Goal: Task Accomplishment & Management: Manage account settings

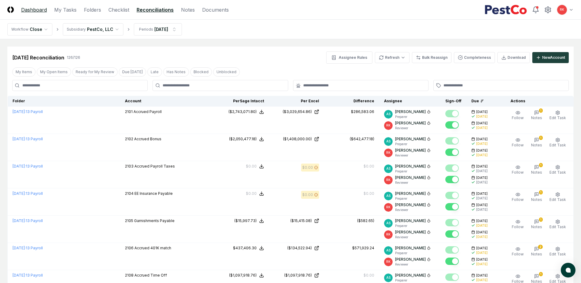
click at [40, 12] on link "Dashboard" at bounding box center [34, 9] width 26 height 7
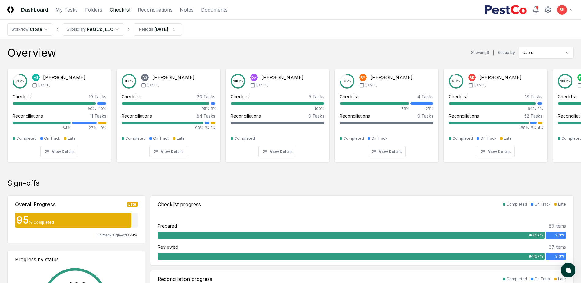
click at [119, 11] on link "Checklist" at bounding box center [120, 9] width 21 height 7
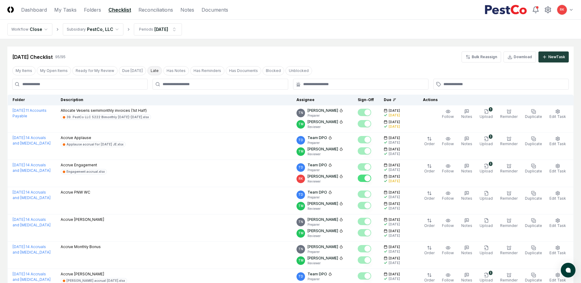
click at [148, 68] on button "Late" at bounding box center [154, 70] width 15 height 9
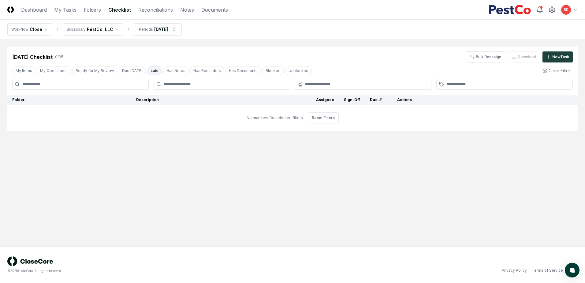
click at [148, 68] on button "Late" at bounding box center [154, 70] width 15 height 9
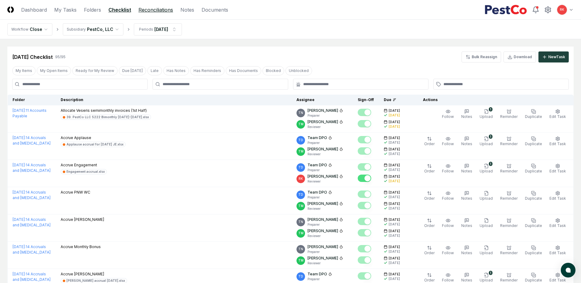
click at [146, 9] on link "Reconciliations" at bounding box center [155, 9] width 35 height 7
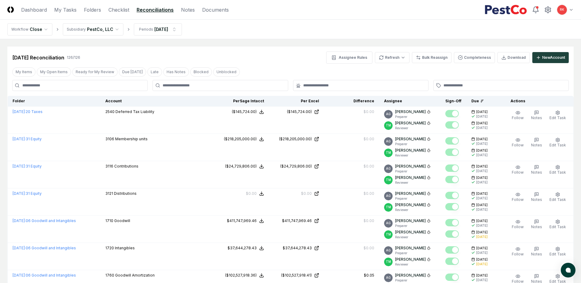
click at [153, 67] on div "My Items My Open Items Ready for My Review Due [DATE] Late Has Notes Blocked Un…" at bounding box center [125, 71] width 227 height 9
click at [147, 75] on button "Late" at bounding box center [154, 71] width 15 height 9
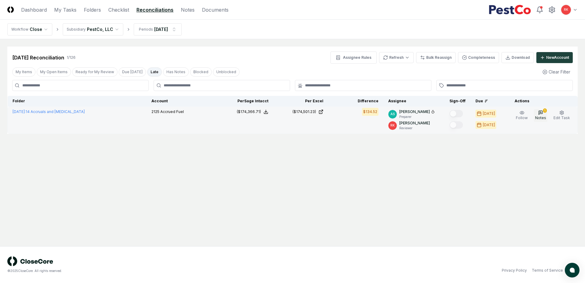
click at [543, 112] on icon "button" at bounding box center [540, 112] width 5 height 5
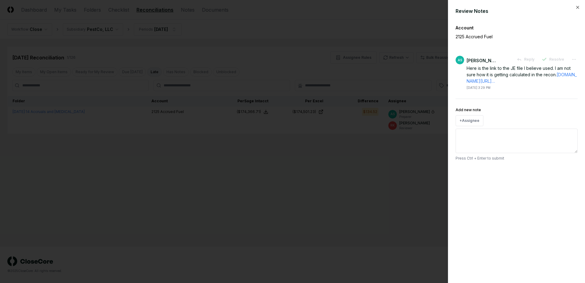
click at [420, 173] on div at bounding box center [292, 141] width 585 height 283
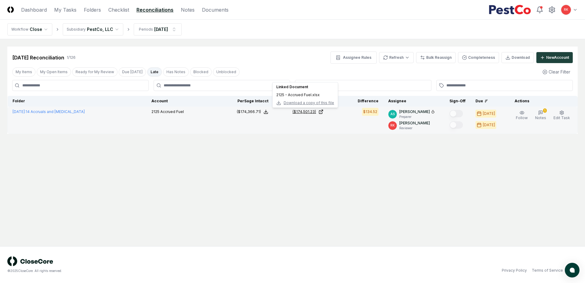
drag, startPoint x: 299, startPoint y: 109, endPoint x: 303, endPoint y: 111, distance: 4.1
click at [299, 109] on div "($174,501.23)" at bounding box center [305, 112] width 24 height 6
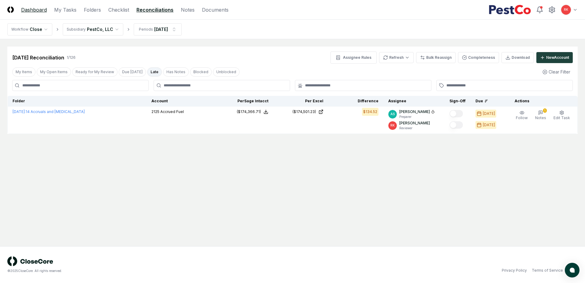
click at [43, 7] on link "Dashboard" at bounding box center [34, 9] width 26 height 7
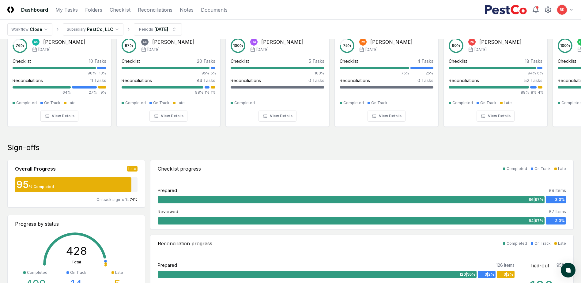
scroll to position [122, 0]
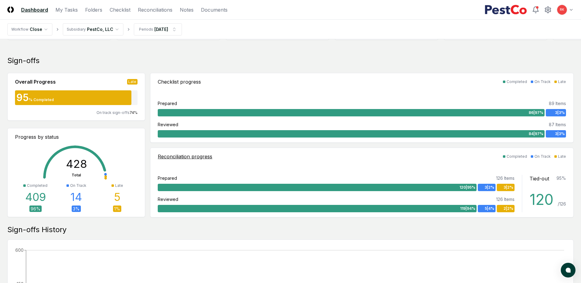
click at [505, 187] on span "3 | 2 %" at bounding box center [508, 188] width 10 height 6
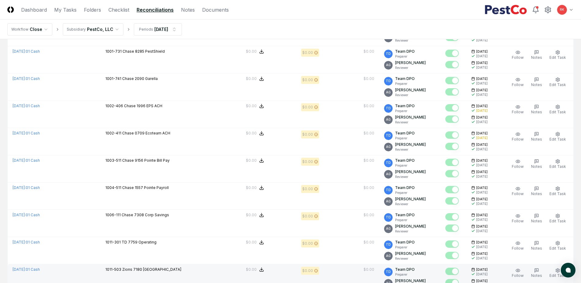
scroll to position [1242, 0]
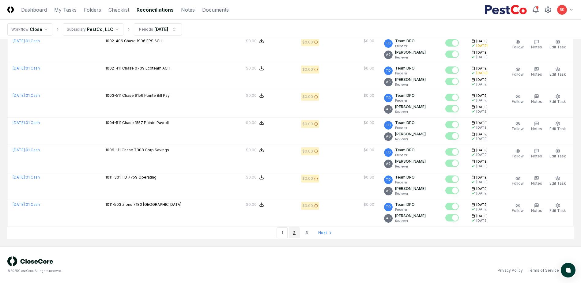
click at [289, 235] on link "2" at bounding box center [294, 232] width 11 height 11
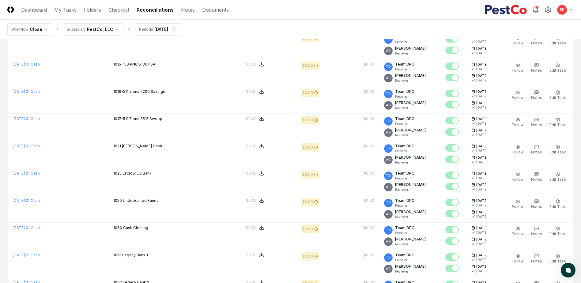
scroll to position [1242, 0]
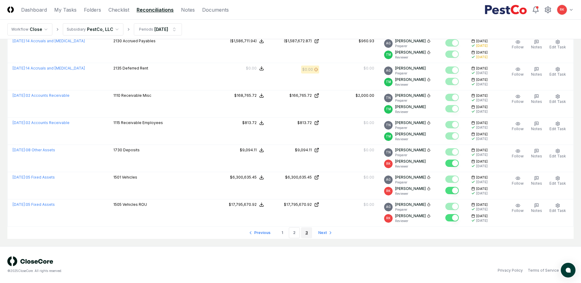
click at [303, 233] on link "3" at bounding box center [306, 232] width 11 height 11
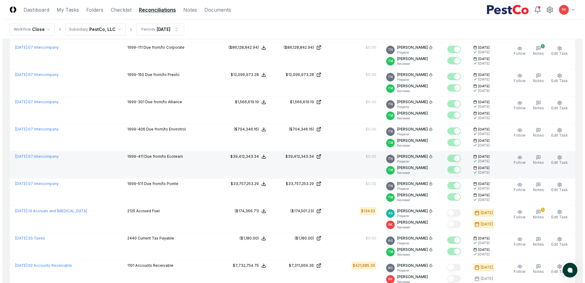
scroll to position [367, 0]
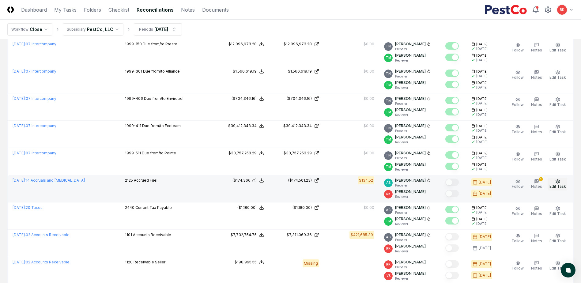
click at [557, 189] on button "Edit Task" at bounding box center [557, 184] width 19 height 13
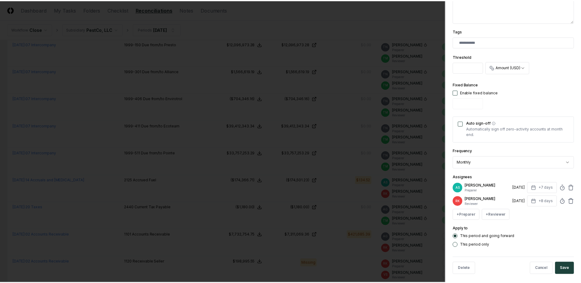
scroll to position [151, 0]
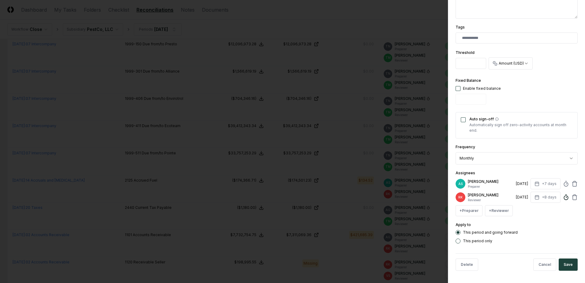
click at [563, 197] on icon at bounding box center [566, 197] width 6 height 6
type input "******"
click at [571, 267] on button "Save" at bounding box center [568, 264] width 19 height 12
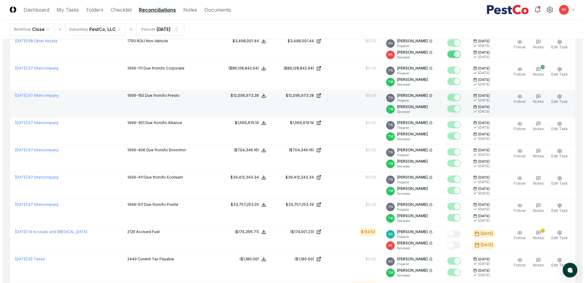
scroll to position [276, 0]
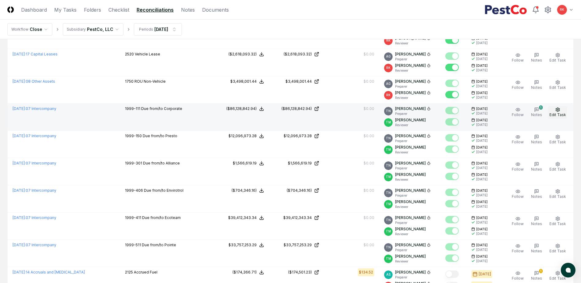
click at [557, 113] on span "Edit Task" at bounding box center [557, 114] width 17 height 5
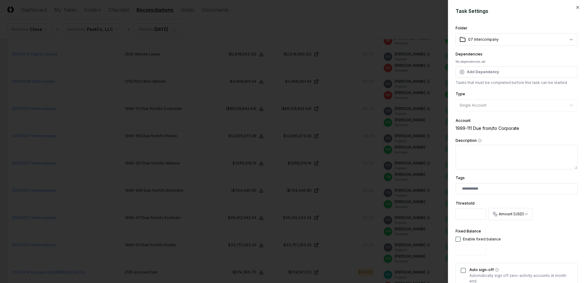
scroll to position [155, 0]
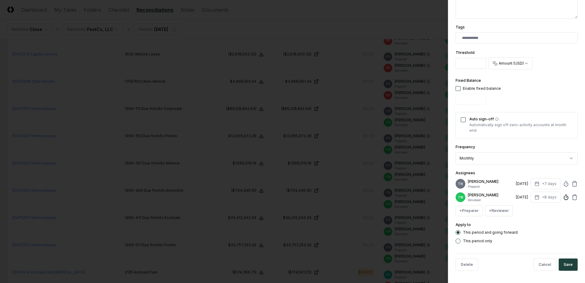
click at [563, 197] on icon at bounding box center [566, 197] width 6 height 6
type input "******"
click at [570, 262] on button "Save" at bounding box center [568, 264] width 19 height 12
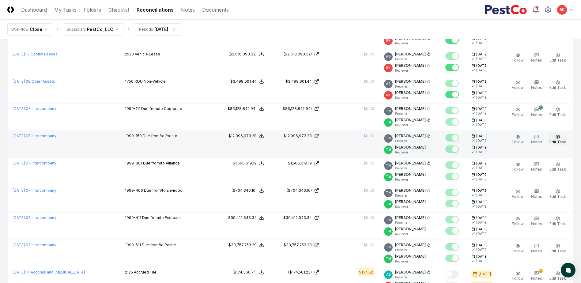
click at [559, 136] on icon "button" at bounding box center [557, 136] width 5 height 5
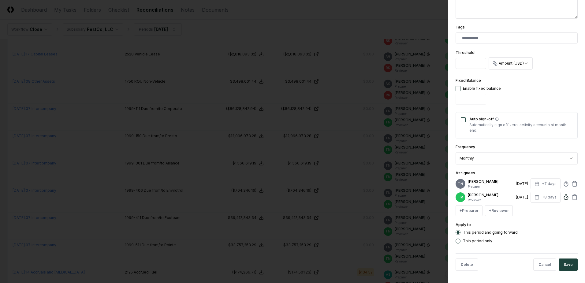
click at [563, 196] on icon at bounding box center [566, 197] width 6 height 6
type input "*****"
click at [569, 263] on button "Save" at bounding box center [568, 264] width 19 height 12
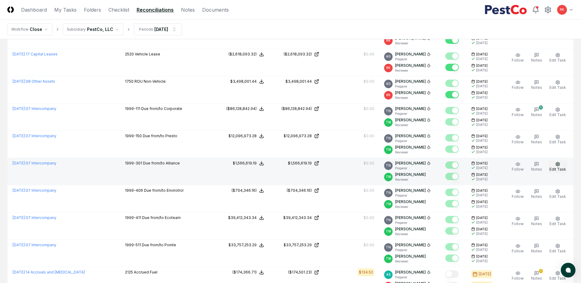
click at [558, 169] on span "Edit Task" at bounding box center [557, 169] width 17 height 5
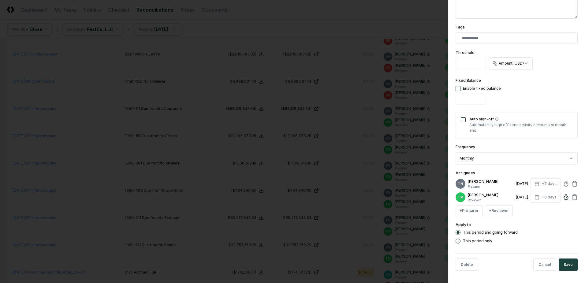
click at [563, 194] on icon at bounding box center [566, 197] width 6 height 6
type input "*"
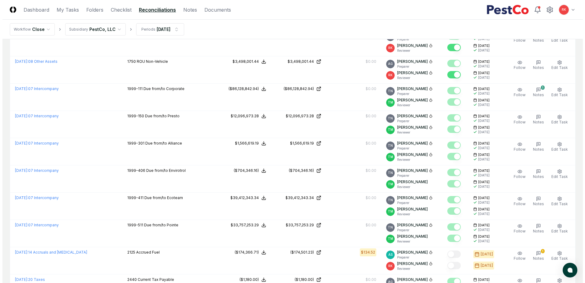
scroll to position [306, 0]
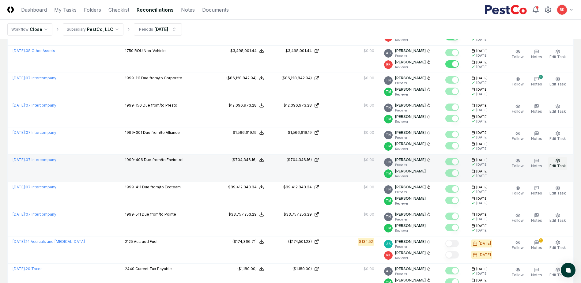
click at [554, 162] on button "Edit Task" at bounding box center [557, 163] width 19 height 13
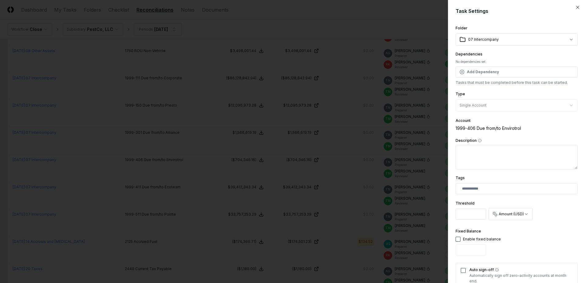
scroll to position [155, 0]
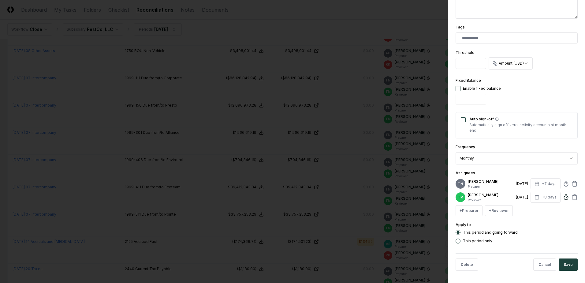
click at [563, 195] on icon at bounding box center [566, 197] width 6 height 6
type input "*"
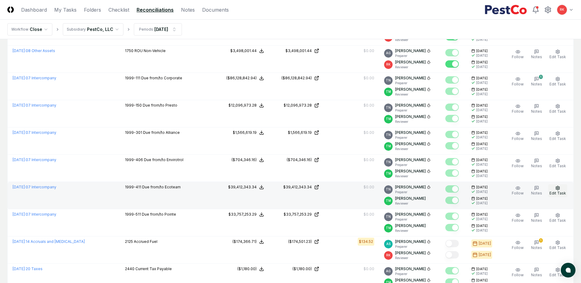
click at [559, 190] on icon "button" at bounding box center [557, 188] width 5 height 5
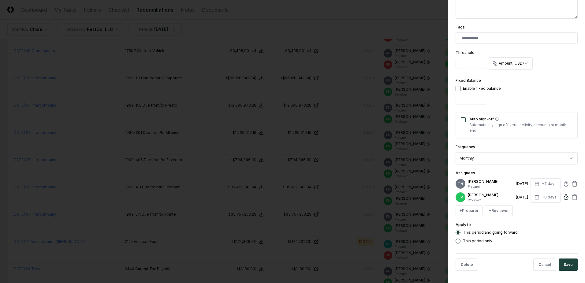
click at [563, 197] on icon at bounding box center [566, 197] width 6 height 6
type input "*"
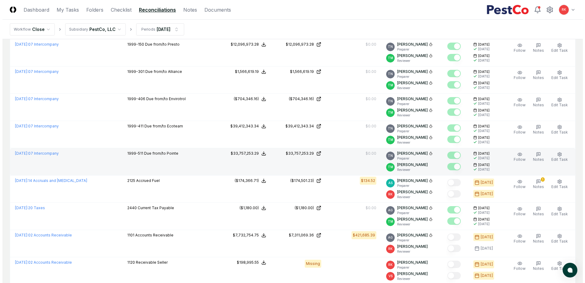
scroll to position [367, 0]
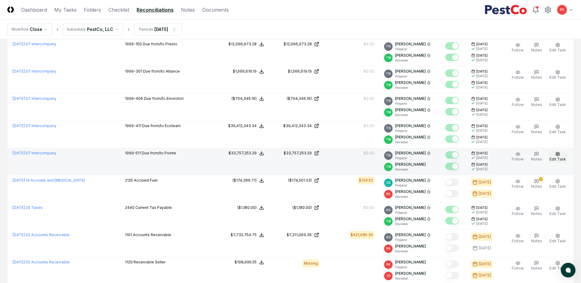
click at [559, 155] on icon "button" at bounding box center [558, 154] width 4 height 4
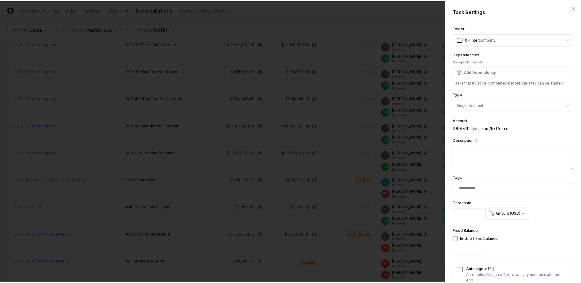
scroll to position [155, 0]
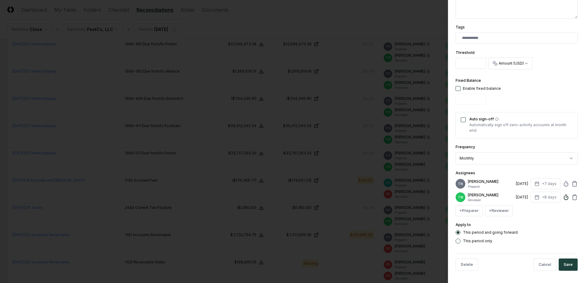
click at [564, 196] on circle at bounding box center [566, 198] width 4 height 4
type input "*"
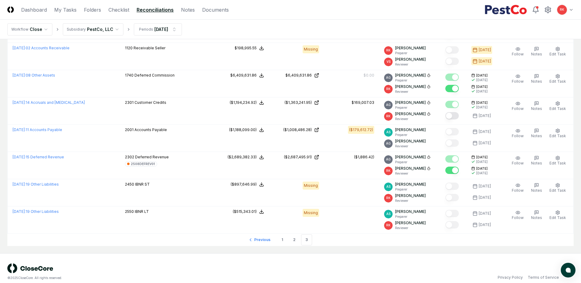
scroll to position [588, 0]
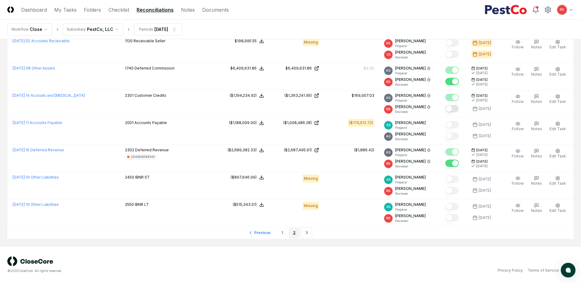
click at [295, 233] on link "2" at bounding box center [294, 232] width 11 height 11
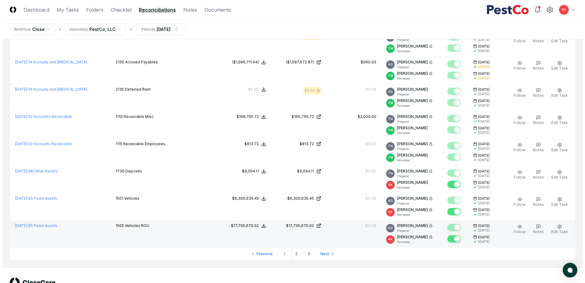
scroll to position [1212, 0]
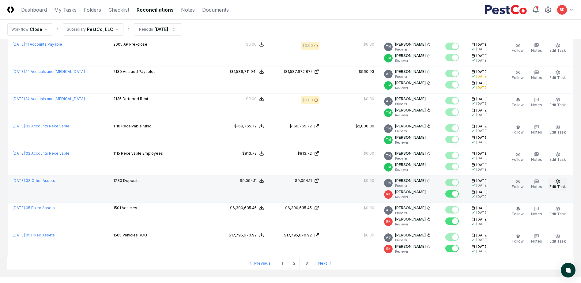
click at [558, 186] on span "Edit Task" at bounding box center [557, 186] width 17 height 5
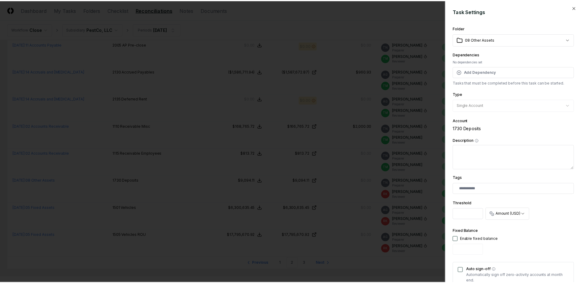
scroll to position [151, 0]
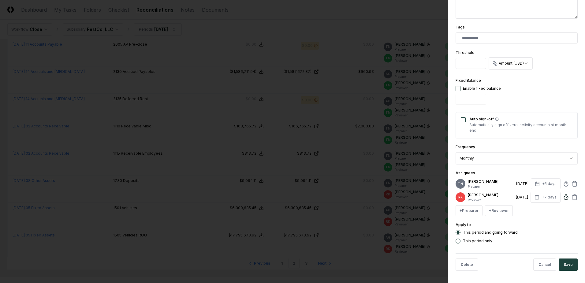
click at [563, 197] on icon at bounding box center [566, 197] width 6 height 6
type input "*****"
click at [568, 264] on button "Save" at bounding box center [568, 264] width 19 height 12
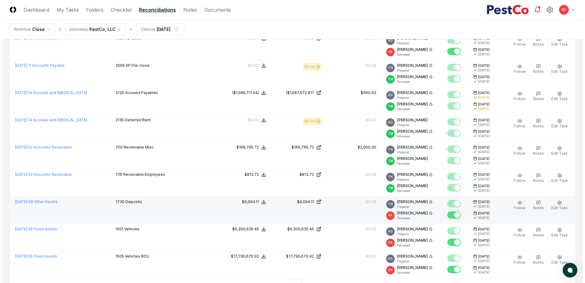
scroll to position [1181, 0]
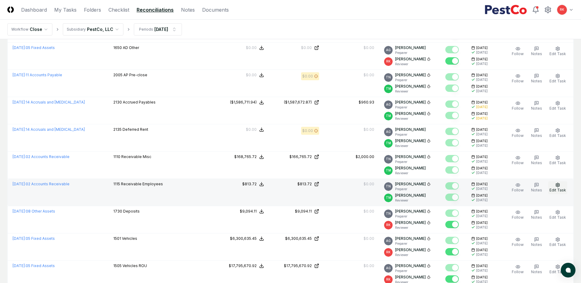
click at [550, 189] on span "Edit Task" at bounding box center [557, 190] width 17 height 5
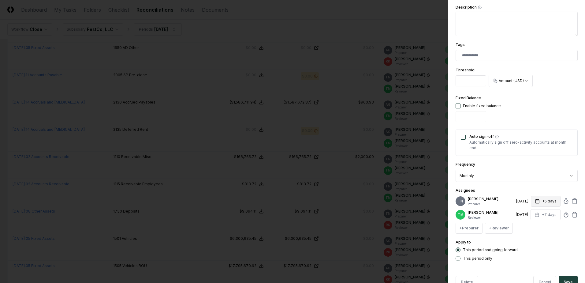
scroll to position [155, 0]
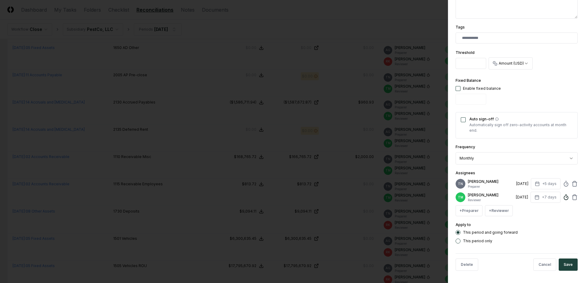
click at [564, 196] on circle at bounding box center [566, 198] width 4 height 4
type input "*"
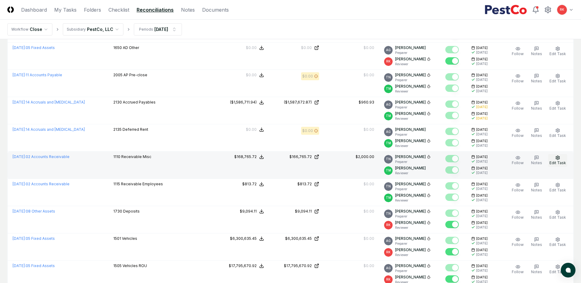
click at [555, 165] on button "Edit Task" at bounding box center [557, 160] width 19 height 13
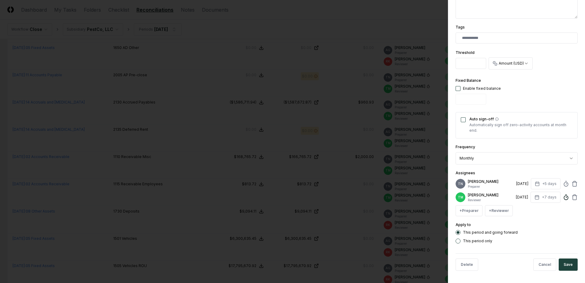
click at [563, 194] on icon at bounding box center [566, 197] width 6 height 6
type input "*"
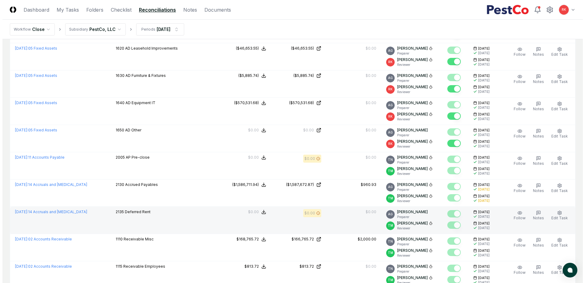
scroll to position [1089, 0]
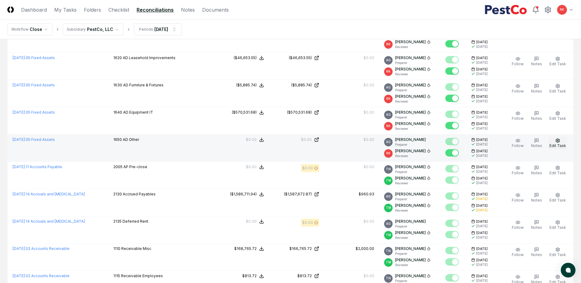
click at [554, 141] on button "Edit Task" at bounding box center [557, 143] width 19 height 13
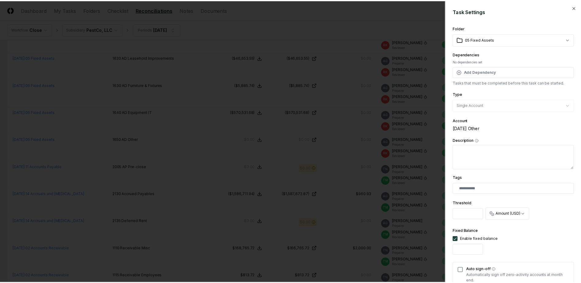
scroll to position [155, 0]
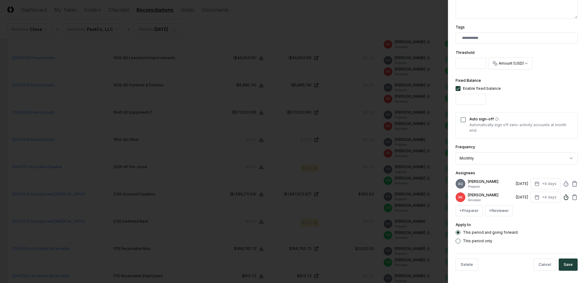
click at [564, 197] on circle at bounding box center [566, 198] width 4 height 4
click at [563, 182] on icon at bounding box center [566, 184] width 6 height 6
type input "*"
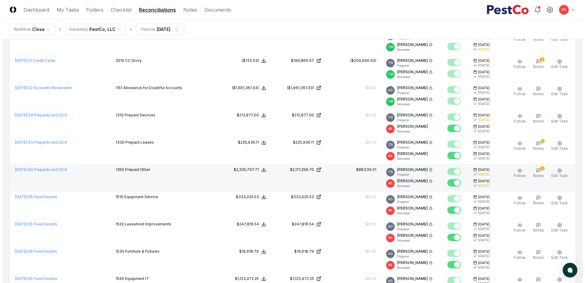
scroll to position [722, 0]
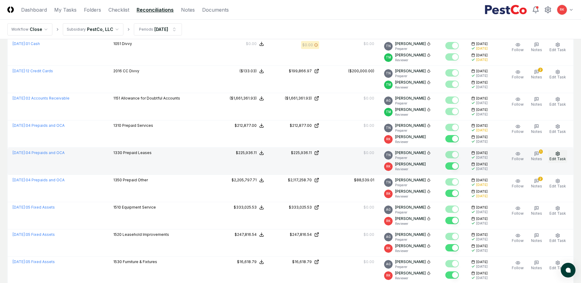
click at [562, 157] on span "Edit Task" at bounding box center [557, 158] width 17 height 5
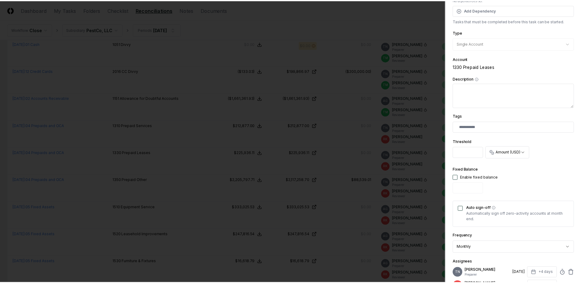
scroll to position [151, 0]
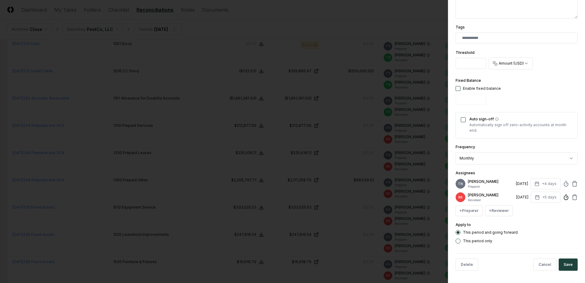
click at [563, 197] on icon at bounding box center [566, 197] width 6 height 6
type input "*****"
click at [569, 261] on button "Save" at bounding box center [568, 264] width 19 height 12
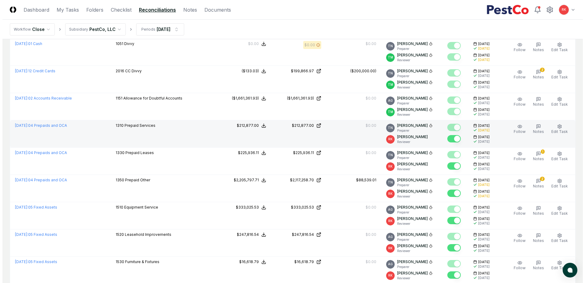
scroll to position [691, 0]
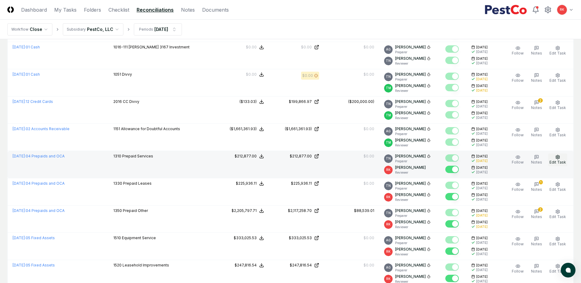
click at [557, 160] on span "Edit Task" at bounding box center [557, 162] width 17 height 5
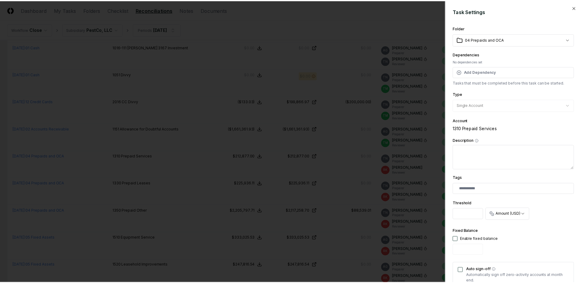
scroll to position [151, 0]
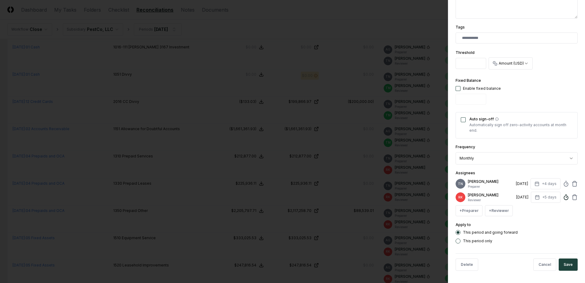
click at [563, 198] on icon at bounding box center [566, 197] width 6 height 6
type input "*"
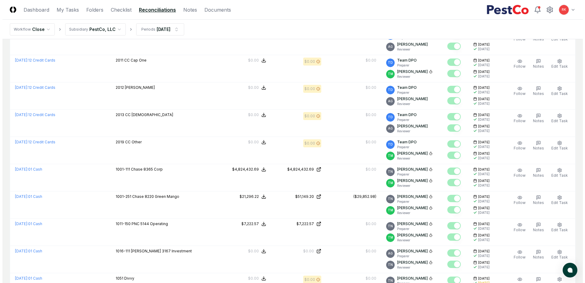
scroll to position [477, 0]
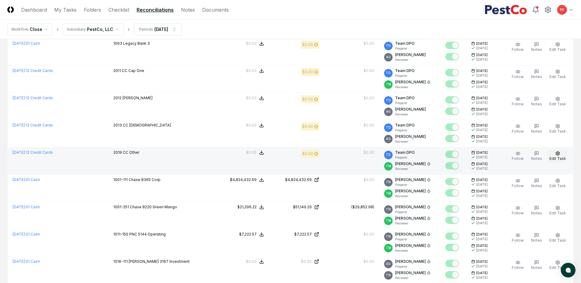
click at [555, 155] on button "Edit Task" at bounding box center [557, 156] width 19 height 13
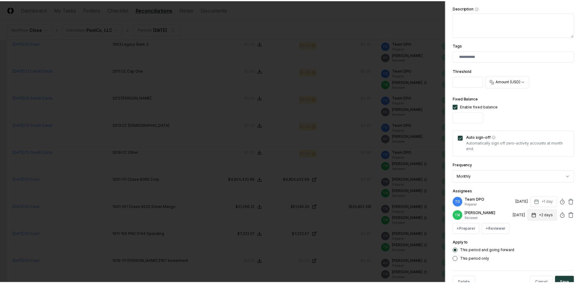
scroll to position [155, 0]
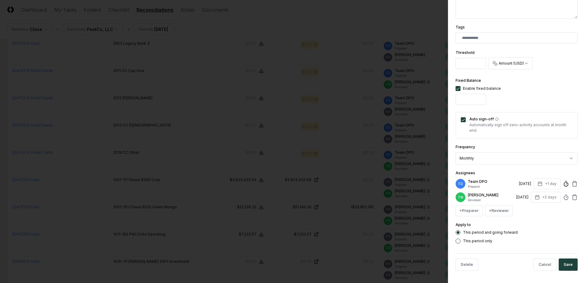
click at [563, 181] on icon at bounding box center [566, 184] width 6 height 6
type input "*"
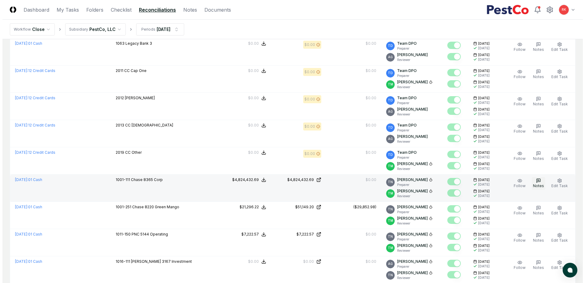
scroll to position [446, 0]
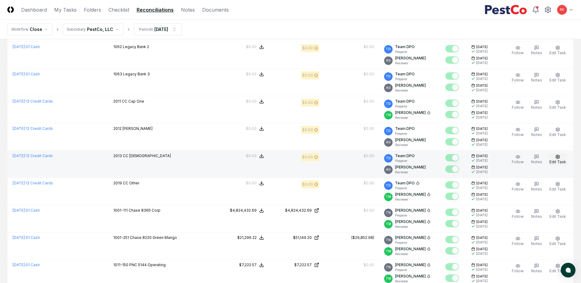
click at [557, 155] on icon "button" at bounding box center [557, 156] width 5 height 5
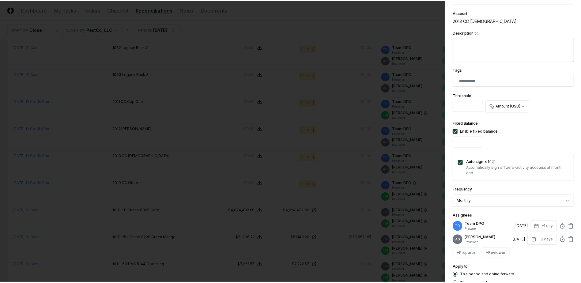
scroll to position [155, 0]
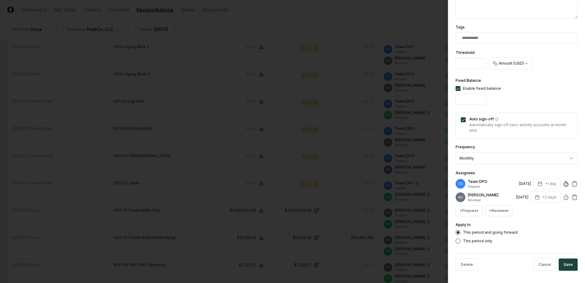
click at [564, 182] on circle at bounding box center [566, 184] width 4 height 4
type input "*****"
click at [566, 209] on div "+ Preparer + Reviewer" at bounding box center [517, 210] width 122 height 11
click at [564, 197] on circle at bounding box center [566, 198] width 4 height 4
type input "*"
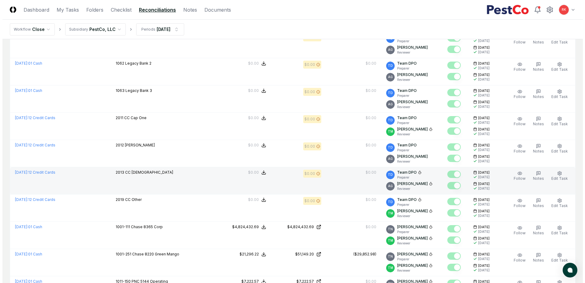
scroll to position [416, 0]
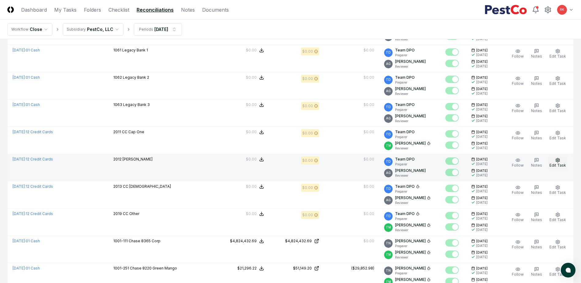
click at [562, 164] on span "Edit Task" at bounding box center [557, 165] width 17 height 5
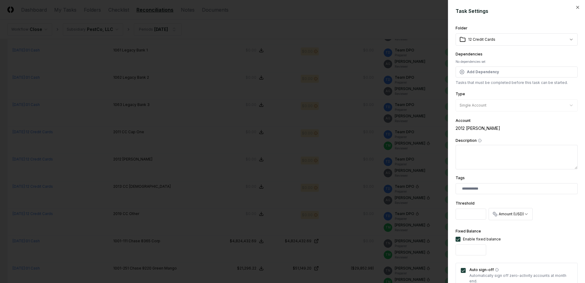
scroll to position [155, 0]
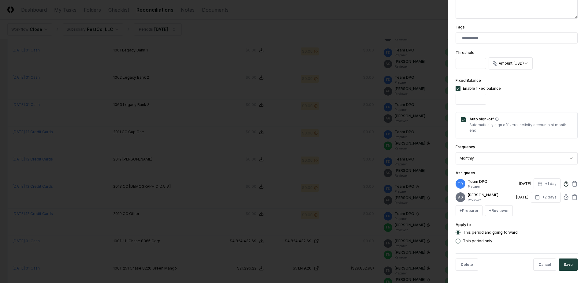
click at [563, 181] on icon at bounding box center [566, 184] width 6 height 6
type input "*****"
click at [576, 217] on div "**********" at bounding box center [516, 141] width 137 height 283
click at [564, 197] on circle at bounding box center [566, 198] width 4 height 4
type input "*"
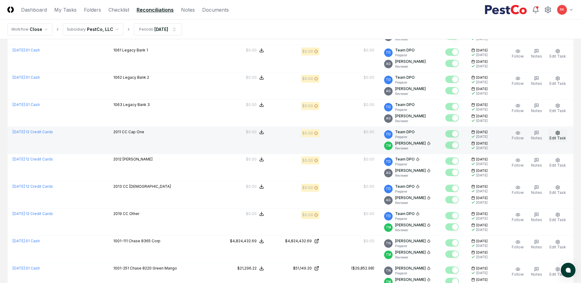
click at [554, 135] on button "Edit Task" at bounding box center [557, 135] width 19 height 13
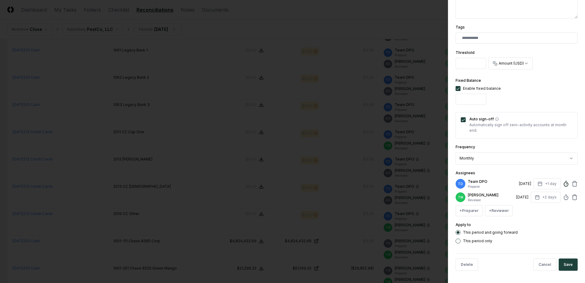
click at [564, 182] on circle at bounding box center [566, 184] width 4 height 4
type input "*****"
click at [548, 170] on div "Assignees TD Team DPO Preparer [DATE] +1 day Estimated Time (Optional) Enter th…" at bounding box center [517, 192] width 122 height 47
click at [566, 197] on line at bounding box center [566, 197] width 1 height 1
type input "*"
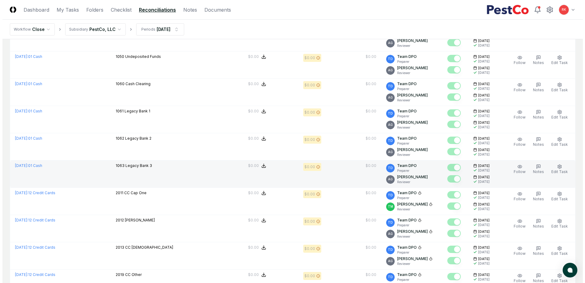
scroll to position [354, 0]
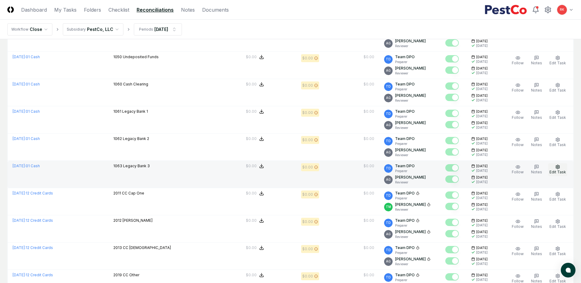
click at [554, 168] on button "Edit Task" at bounding box center [557, 169] width 19 height 13
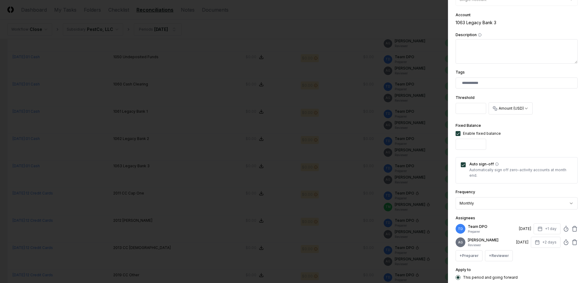
scroll to position [155, 0]
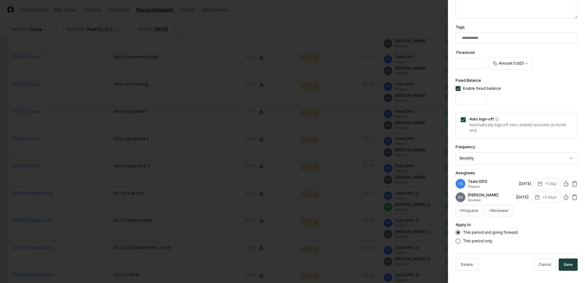
click at [558, 179] on div "TD Team DPO Preparer [DATE] +1 day" at bounding box center [517, 183] width 122 height 11
click at [563, 181] on icon at bounding box center [566, 184] width 6 height 6
type input "*****"
click at [571, 206] on div "+ Preparer + Reviewer" at bounding box center [517, 210] width 122 height 11
click at [563, 194] on icon at bounding box center [566, 197] width 6 height 6
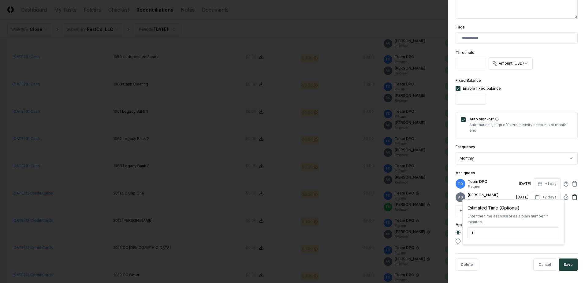
type input "*"
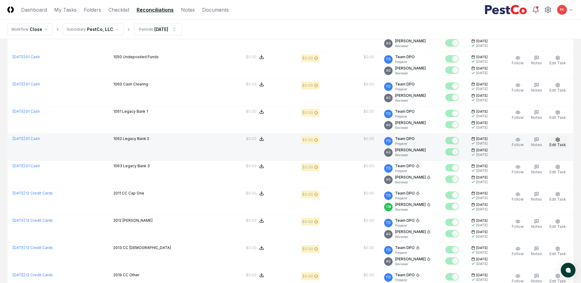
click at [562, 140] on button "Edit Task" at bounding box center [557, 142] width 19 height 13
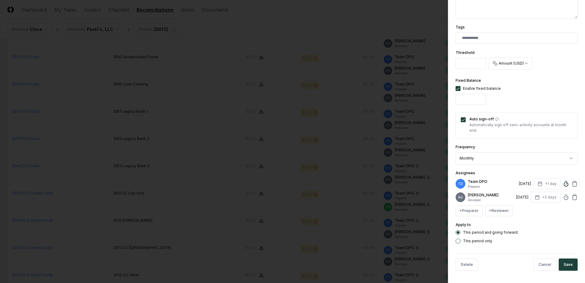
click at [563, 181] on icon at bounding box center [566, 184] width 6 height 6
type input "*****"
drag, startPoint x: 552, startPoint y: 168, endPoint x: 553, endPoint y: 172, distance: 3.6
click at [552, 169] on div "Assignees TD Team DPO Preparer [DATE] +1 day Estimated Time (Optional) Enter th…" at bounding box center [517, 192] width 122 height 47
click at [563, 194] on icon at bounding box center [566, 197] width 6 height 6
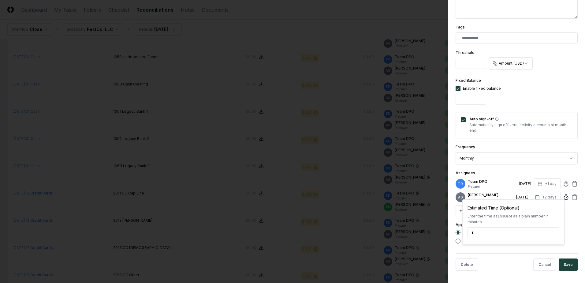
type input "*"
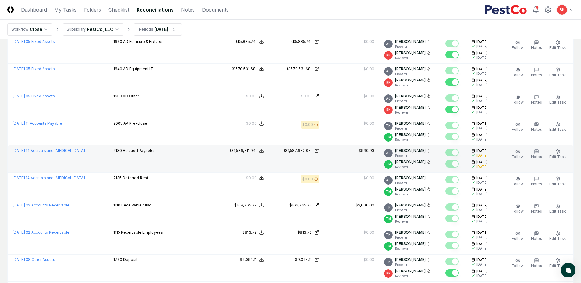
scroll to position [1242, 0]
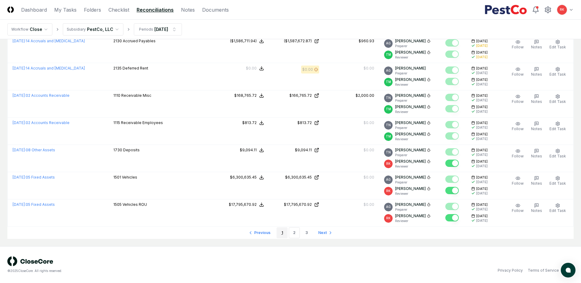
click at [284, 235] on link "1" at bounding box center [281, 232] width 11 height 11
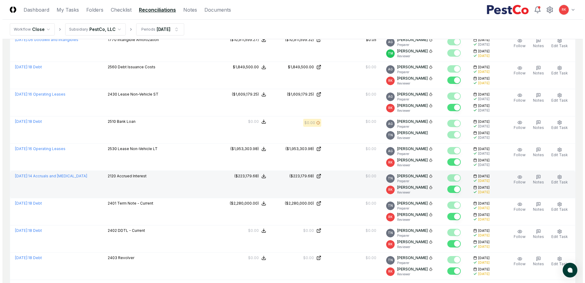
scroll to position [232, 0]
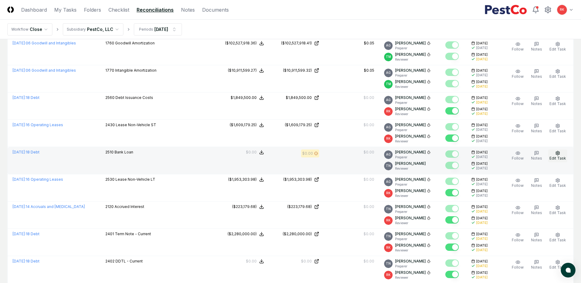
click at [560, 159] on span "Edit Task" at bounding box center [557, 158] width 17 height 5
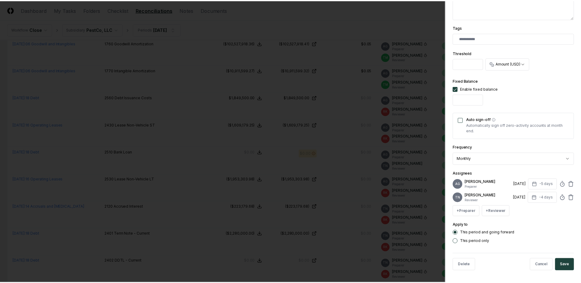
scroll to position [155, 0]
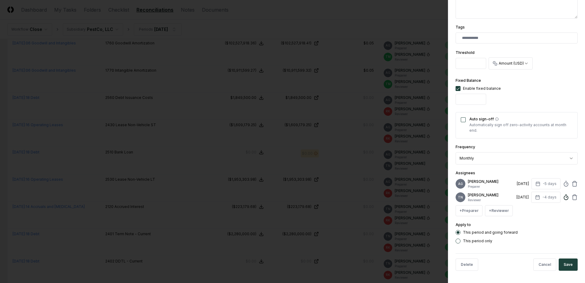
click at [563, 199] on icon at bounding box center [566, 197] width 6 height 6
type input "*"
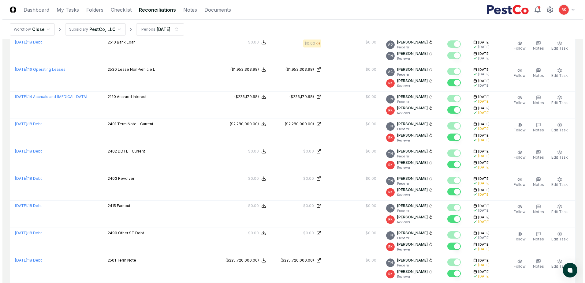
scroll to position [306, 0]
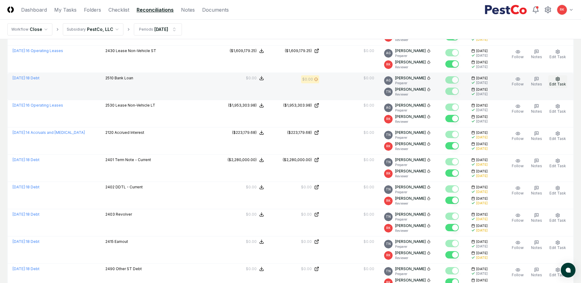
click at [556, 83] on span "Edit Task" at bounding box center [557, 84] width 17 height 5
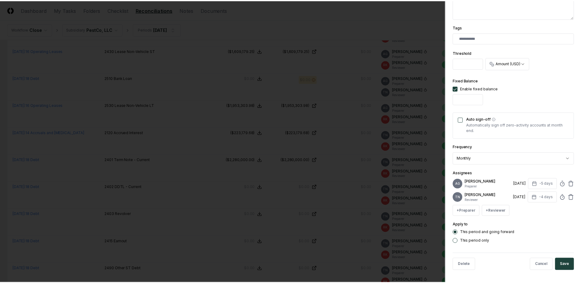
scroll to position [155, 0]
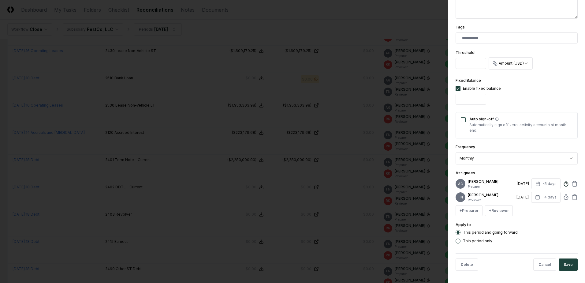
click at [563, 181] on icon at bounding box center [566, 184] width 6 height 6
type input "*****"
click at [574, 207] on div "**********" at bounding box center [516, 141] width 137 height 283
click at [563, 195] on icon at bounding box center [566, 197] width 6 height 6
type input "*****"
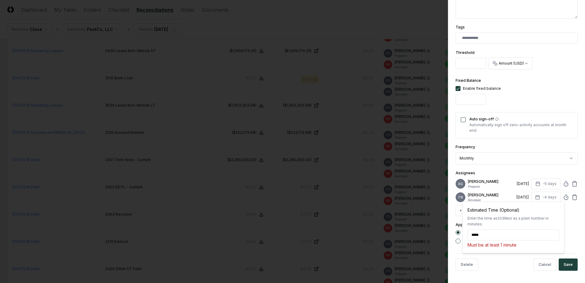
click at [570, 228] on div "Apply to This period and going forward This period only" at bounding box center [517, 232] width 122 height 22
click at [565, 265] on button "Save" at bounding box center [568, 264] width 19 height 12
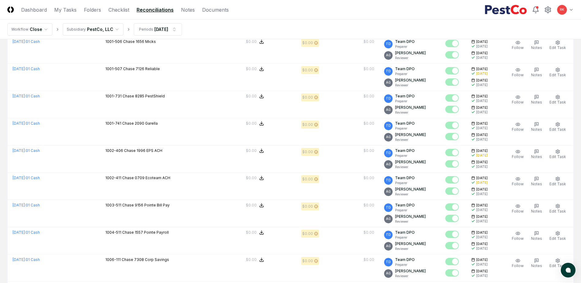
scroll to position [1242, 0]
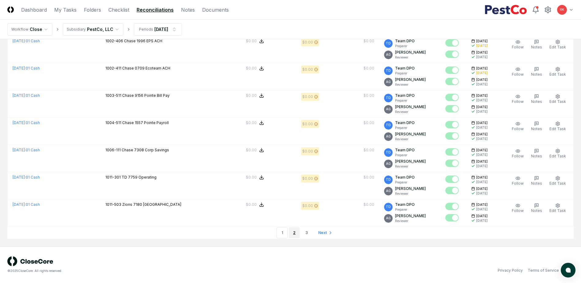
click at [298, 234] on link "2" at bounding box center [294, 232] width 11 height 11
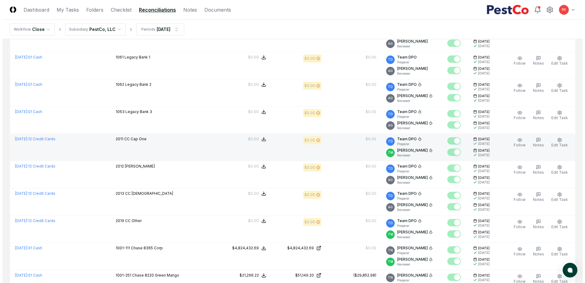
scroll to position [398, 0]
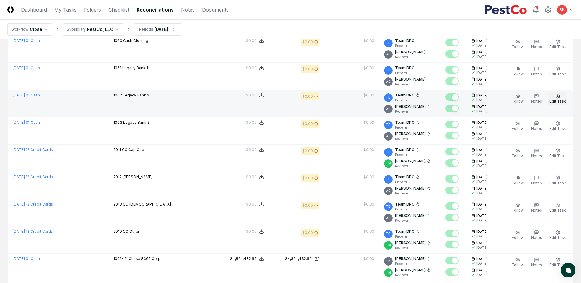
click at [560, 98] on icon "button" at bounding box center [557, 96] width 5 height 5
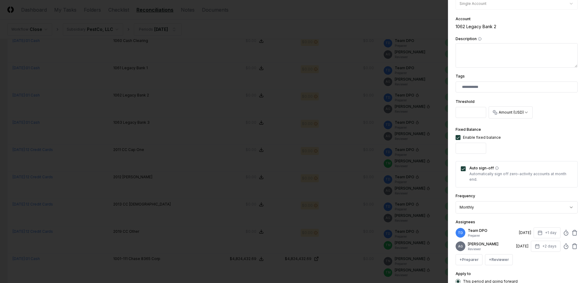
scroll to position [155, 0]
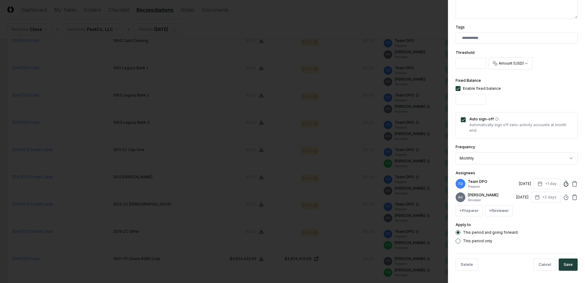
click at [563, 181] on icon at bounding box center [566, 184] width 6 height 6
type input "*****"
click at [571, 210] on div "+ Preparer + Reviewer" at bounding box center [517, 210] width 122 height 11
click at [563, 194] on icon at bounding box center [566, 197] width 6 height 6
type input "*****"
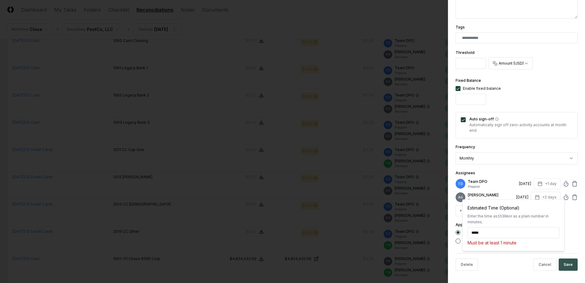
click at [562, 268] on button "Save" at bounding box center [568, 264] width 19 height 12
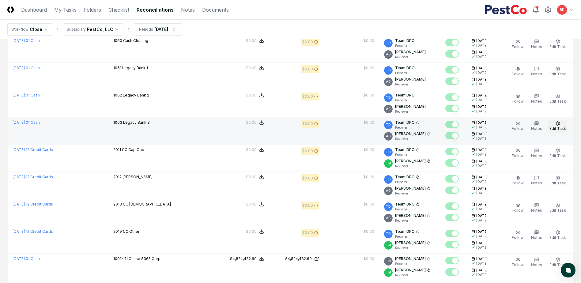
click at [560, 129] on span "Edit Task" at bounding box center [557, 128] width 17 height 5
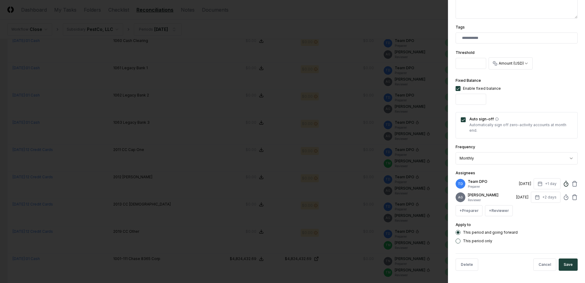
click at [563, 181] on icon at bounding box center [566, 184] width 6 height 6
type input "*****"
click at [574, 231] on div "**********" at bounding box center [516, 141] width 137 height 283
click at [563, 194] on icon at bounding box center [566, 197] width 6 height 6
type input "*****"
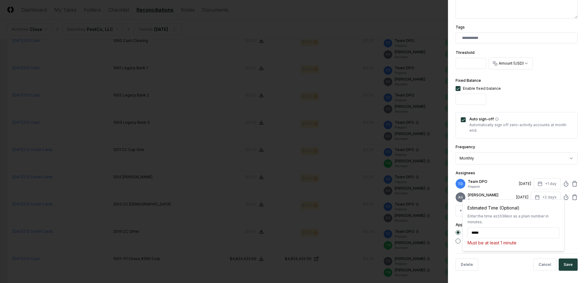
drag, startPoint x: 563, startPoint y: 262, endPoint x: 563, endPoint y: 259, distance: 3.4
click at [563, 261] on button "Save" at bounding box center [568, 264] width 19 height 12
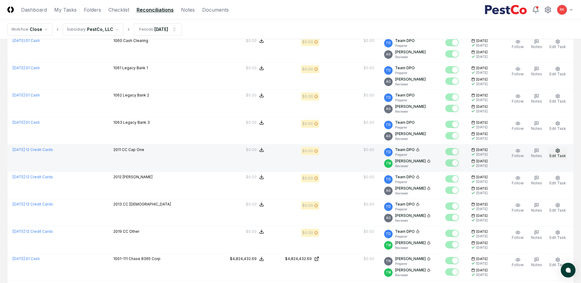
click at [561, 155] on span "Edit Task" at bounding box center [557, 155] width 17 height 5
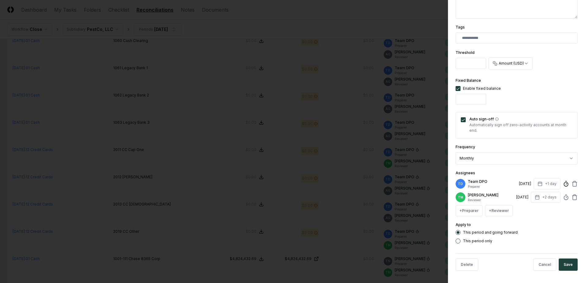
click at [563, 181] on icon at bounding box center [566, 184] width 6 height 6
type input "*****"
click at [572, 210] on div "+ Preparer + Reviewer" at bounding box center [517, 210] width 122 height 11
click at [565, 197] on div "TM [PERSON_NAME] Reviewer [DATE] +2 days" at bounding box center [517, 197] width 122 height 11
click at [563, 197] on icon at bounding box center [566, 197] width 6 height 6
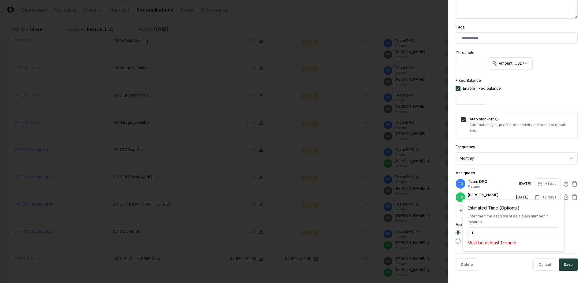
type input "*****"
click at [570, 219] on div "**********" at bounding box center [517, 58] width 122 height 369
click at [568, 265] on button "Save" at bounding box center [568, 264] width 19 height 12
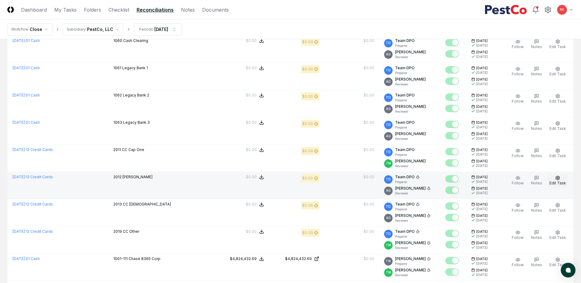
click at [559, 184] on span "Edit Task" at bounding box center [557, 183] width 17 height 5
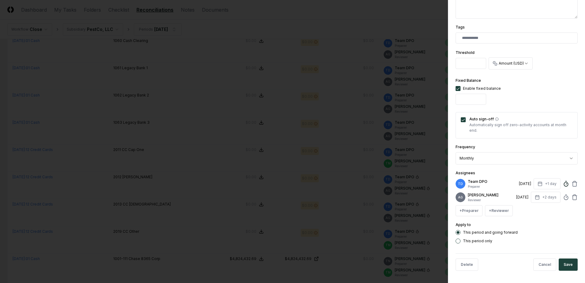
click at [564, 182] on circle at bounding box center [566, 184] width 4 height 4
type input "*****"
click at [571, 216] on div "**********" at bounding box center [517, 58] width 122 height 369
click at [563, 194] on icon at bounding box center [566, 197] width 6 height 6
type input "*****"
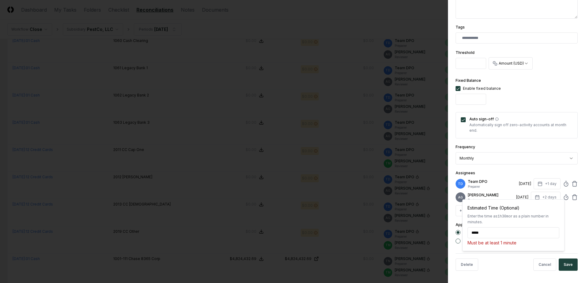
click at [565, 265] on button "Save" at bounding box center [568, 264] width 19 height 12
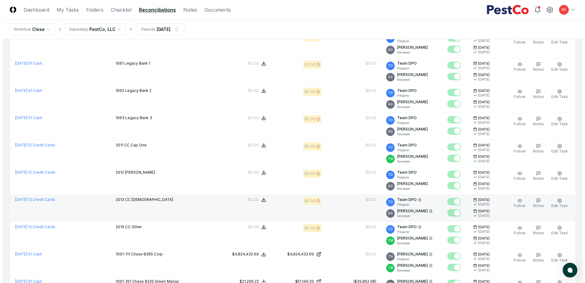
scroll to position [459, 0]
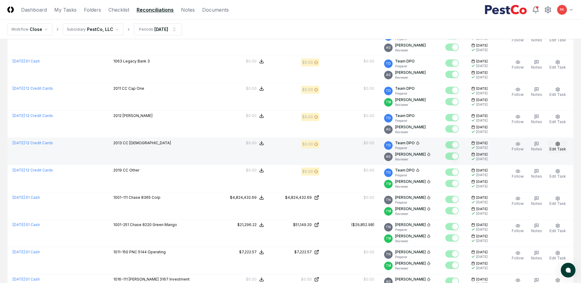
click at [559, 143] on icon "button" at bounding box center [557, 143] width 5 height 5
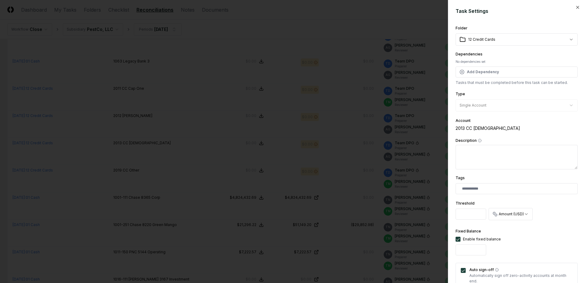
scroll to position [155, 0]
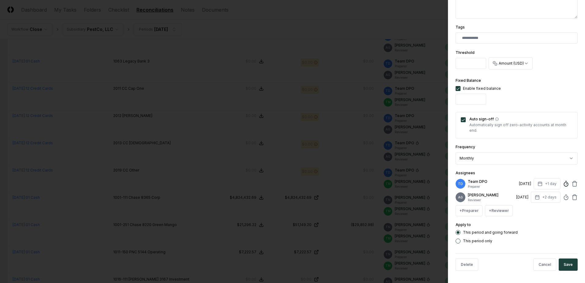
click at [564, 182] on circle at bounding box center [566, 184] width 4 height 4
type input "*****"
click at [572, 215] on div "+ Preparer + Reviewer" at bounding box center [517, 210] width 122 height 11
click at [563, 196] on icon at bounding box center [566, 197] width 6 height 6
type input "*****"
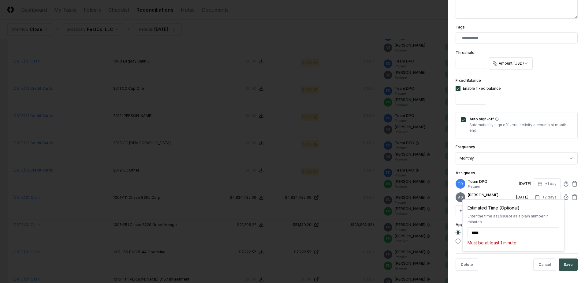
click at [563, 261] on button "Save" at bounding box center [568, 264] width 19 height 12
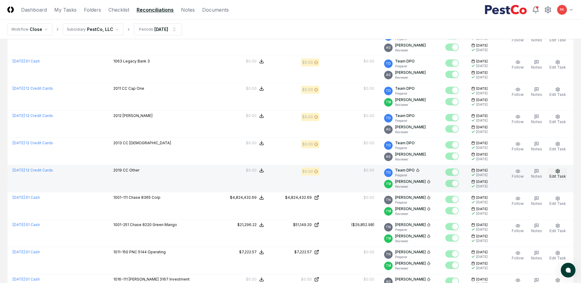
click at [562, 172] on button "Edit Task" at bounding box center [557, 173] width 19 height 13
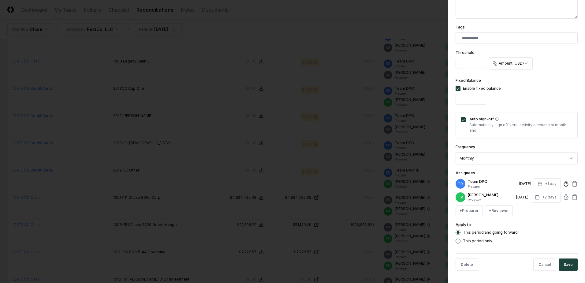
click at [563, 181] on icon at bounding box center [566, 184] width 6 height 6
type input "*****"
click at [570, 208] on div "+ Preparer + Reviewer" at bounding box center [517, 210] width 122 height 11
click at [563, 194] on icon at bounding box center [566, 197] width 6 height 6
type input "*****"
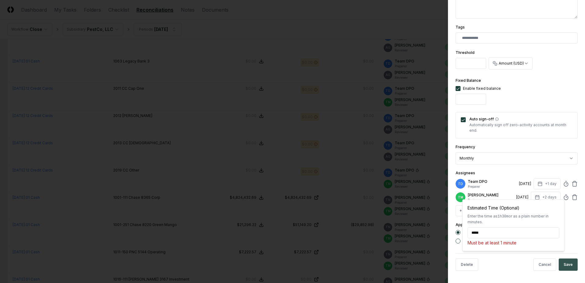
click at [565, 263] on button "Save" at bounding box center [568, 264] width 19 height 12
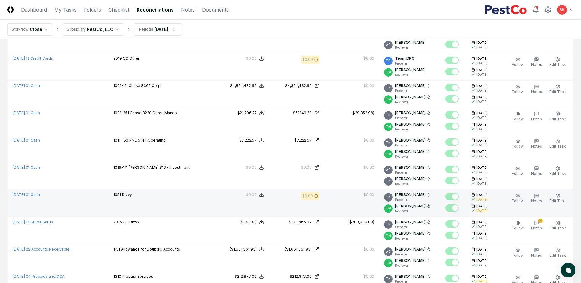
scroll to position [582, 0]
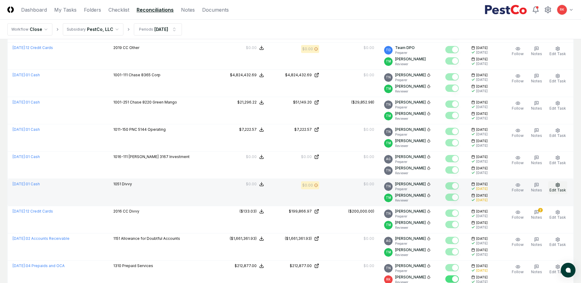
click at [556, 188] on span "Edit Task" at bounding box center [557, 190] width 17 height 5
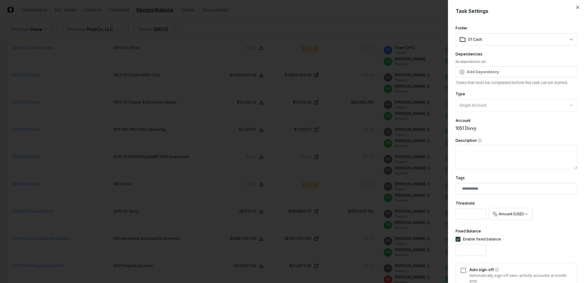
click at [423, 197] on div at bounding box center [292, 141] width 585 height 283
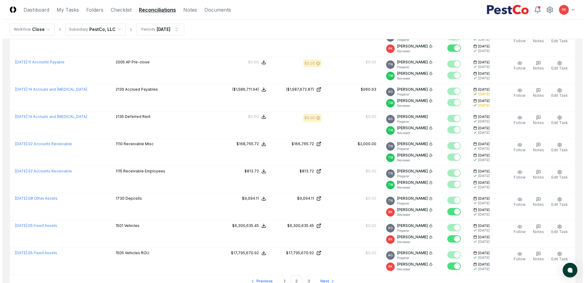
scroll to position [1163, 0]
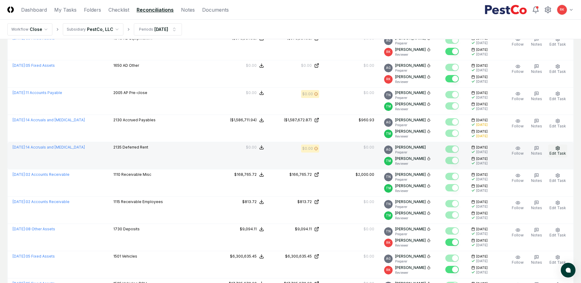
click at [561, 152] on span "Edit Task" at bounding box center [557, 153] width 17 height 5
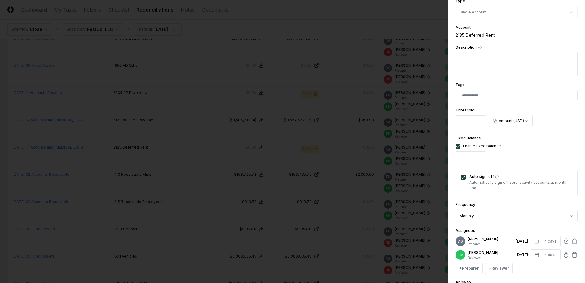
scroll to position [160, 0]
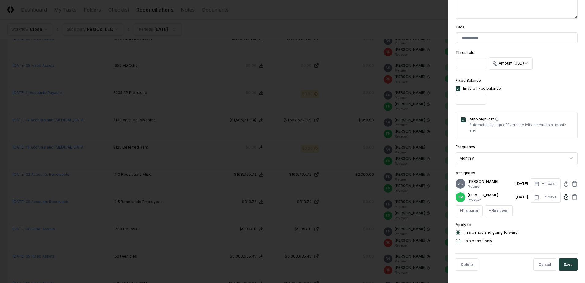
click at [563, 195] on icon at bounding box center [566, 197] width 6 height 6
type input "*****"
click at [565, 263] on button "Save" at bounding box center [568, 264] width 19 height 12
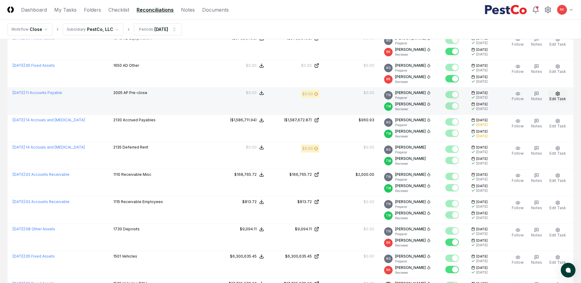
click at [558, 99] on span "Edit Task" at bounding box center [557, 98] width 17 height 5
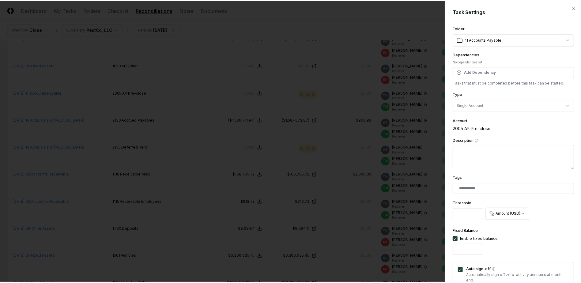
scroll to position [155, 0]
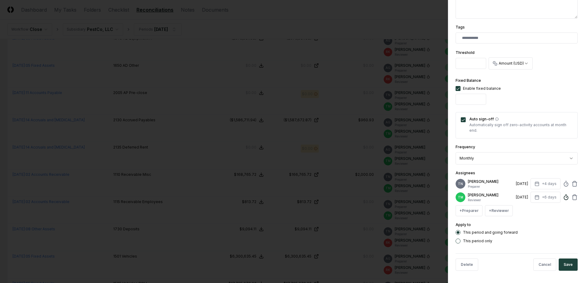
click at [563, 196] on icon at bounding box center [566, 197] width 6 height 6
type input "*****"
click at [563, 181] on icon at bounding box center [566, 184] width 6 height 6
type input "*****"
click at [578, 228] on div "**********" at bounding box center [516, 141] width 137 height 283
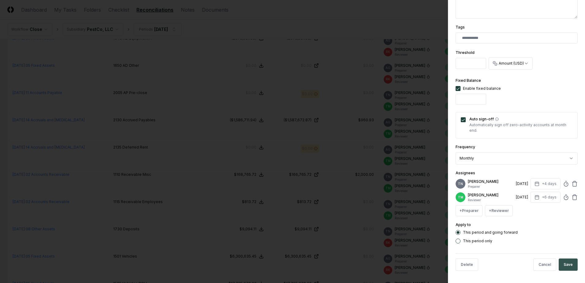
click at [567, 261] on button "Save" at bounding box center [568, 264] width 19 height 12
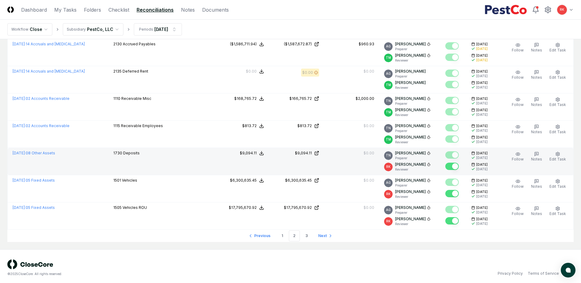
scroll to position [1242, 0]
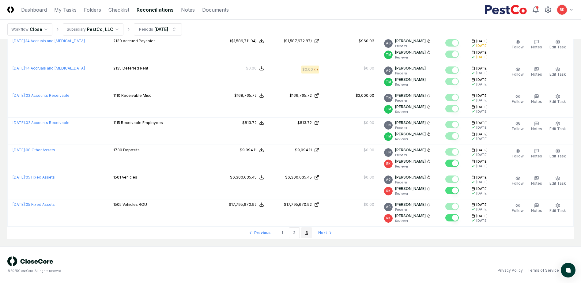
click at [302, 234] on link "3" at bounding box center [306, 232] width 11 height 11
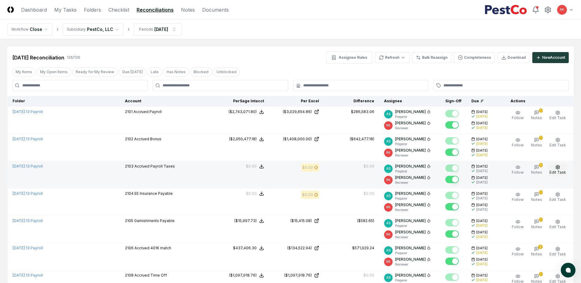
click at [556, 167] on icon "button" at bounding box center [557, 167] width 5 height 5
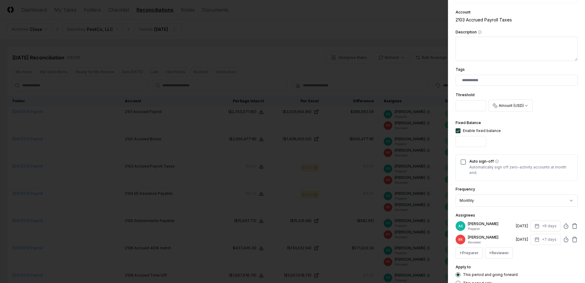
scroll to position [151, 0]
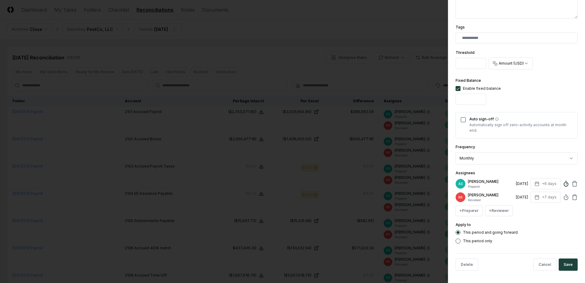
click at [563, 185] on icon at bounding box center [566, 184] width 6 height 6
type input "*****"
click at [572, 223] on div "Apply to This period and going forward This period only" at bounding box center [517, 232] width 122 height 22
click at [564, 196] on circle at bounding box center [566, 198] width 4 height 4
type input "*****"
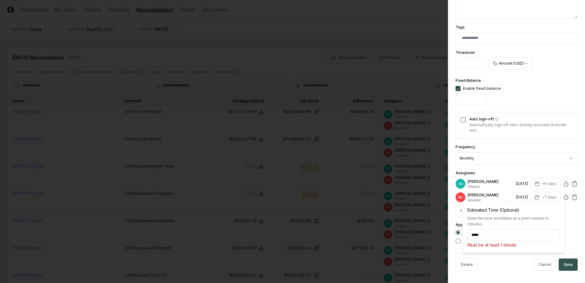
click at [562, 264] on button "Save" at bounding box center [568, 264] width 19 height 12
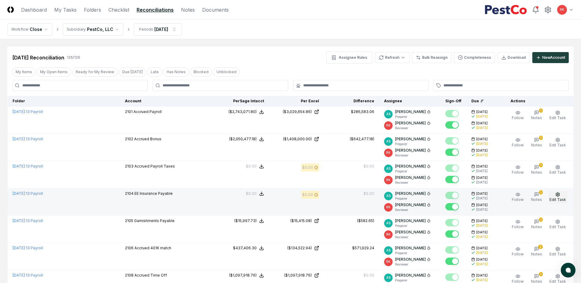
click at [561, 199] on span "Edit Task" at bounding box center [557, 199] width 17 height 5
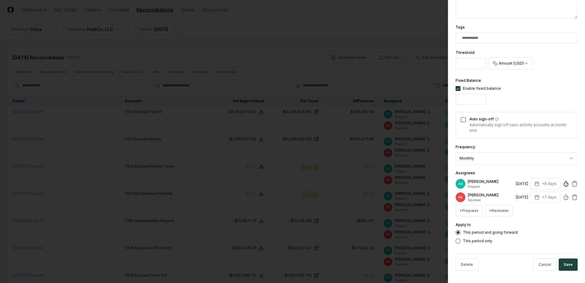
click at [563, 185] on icon at bounding box center [566, 184] width 6 height 6
type input "*****"
click at [576, 213] on div "**********" at bounding box center [516, 141] width 137 height 283
click at [563, 199] on icon at bounding box center [566, 197] width 6 height 6
type input "*****"
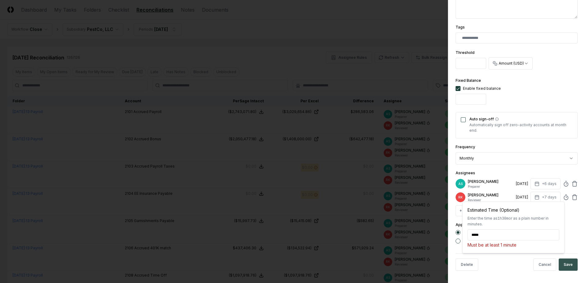
click at [568, 261] on button "Save" at bounding box center [568, 264] width 19 height 12
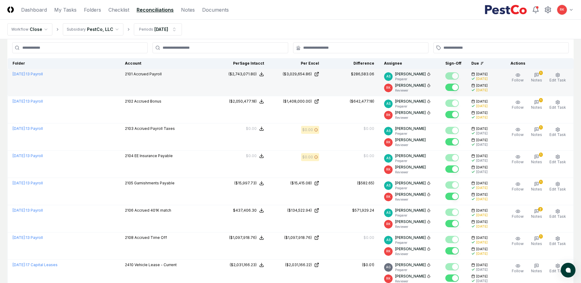
scroll to position [0, 0]
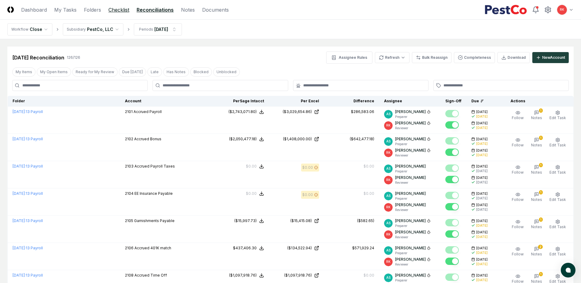
click at [120, 7] on link "Checklist" at bounding box center [118, 9] width 21 height 7
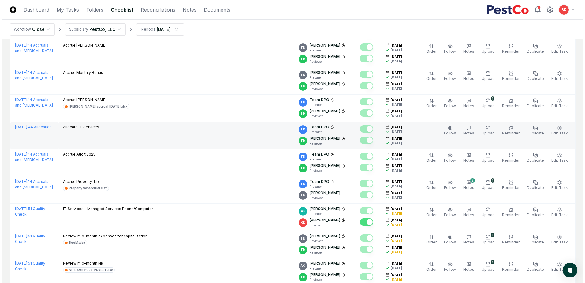
scroll to position [184, 0]
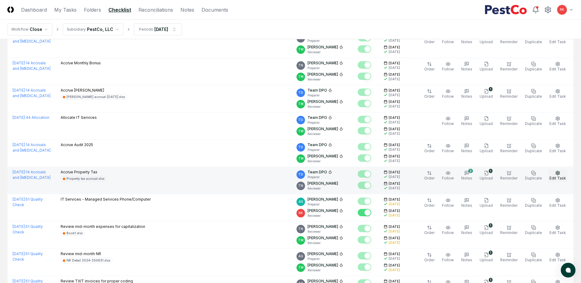
click at [554, 173] on button "Edit Task" at bounding box center [557, 175] width 19 height 13
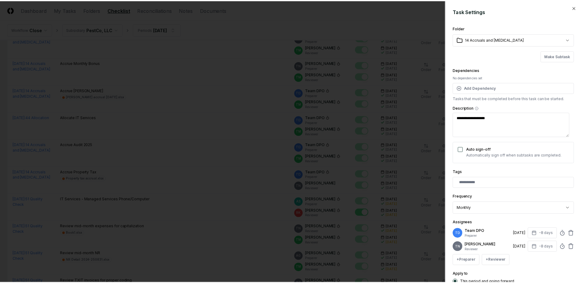
scroll to position [50, 0]
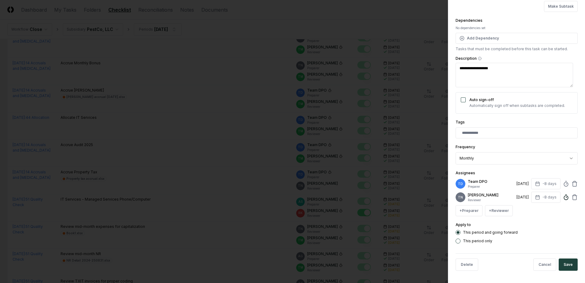
click at [563, 198] on icon at bounding box center [566, 197] width 6 height 6
type textarea "*"
type input "*****"
click at [566, 263] on button "Save" at bounding box center [568, 264] width 19 height 12
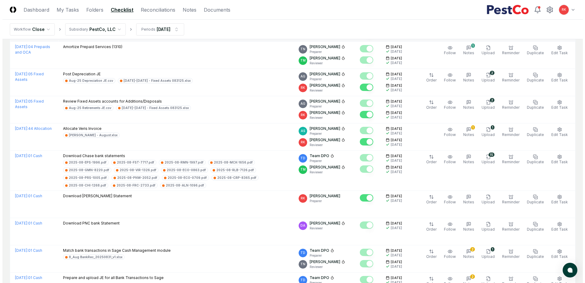
scroll to position [857, 0]
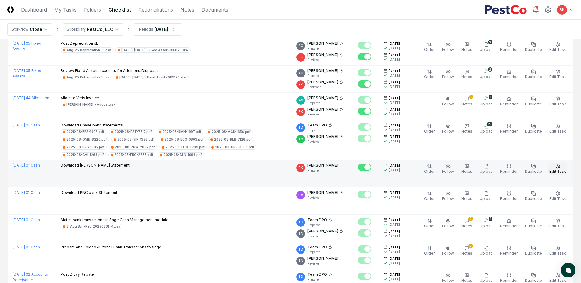
click at [554, 169] on span "Edit Task" at bounding box center [557, 171] width 17 height 5
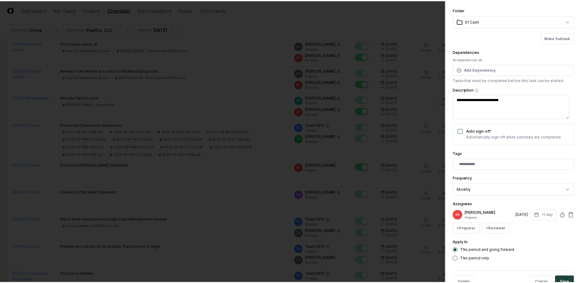
scroll to position [36, 0]
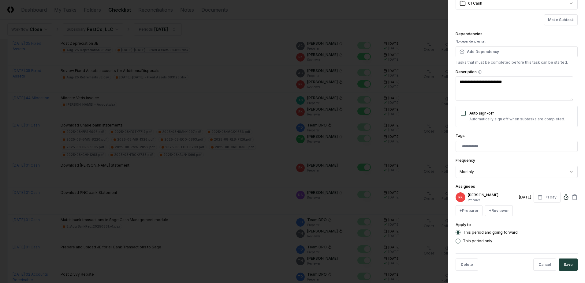
click at [564, 200] on icon at bounding box center [566, 197] width 6 height 6
type textarea "*"
type input "*****"
click at [568, 265] on button "Save" at bounding box center [568, 264] width 19 height 12
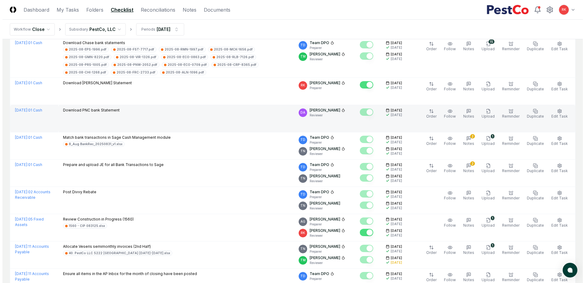
scroll to position [949, 0]
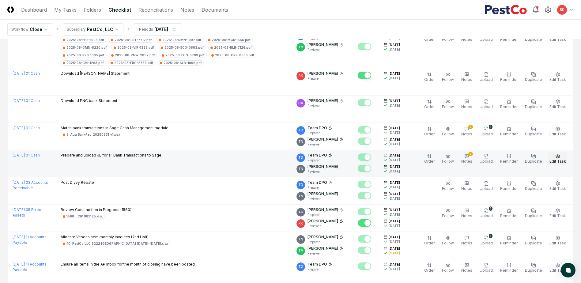
click at [553, 159] on span "Edit Task" at bounding box center [557, 161] width 17 height 5
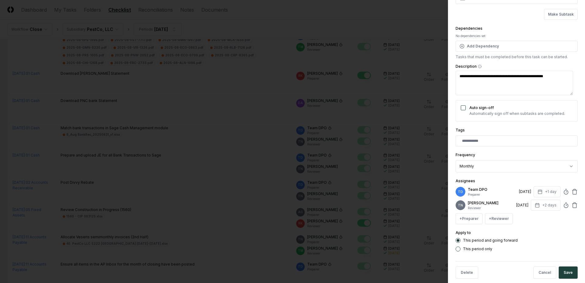
scroll to position [50, 0]
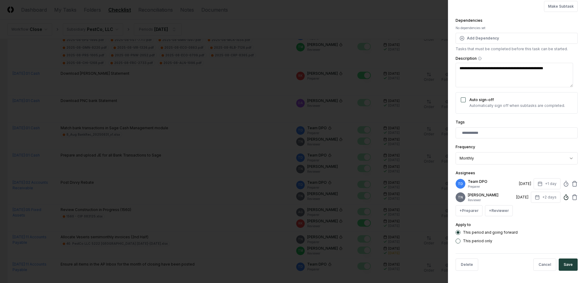
click at [564, 199] on circle at bounding box center [566, 198] width 4 height 4
type textarea "*"
type input "*"
type textarea "*"
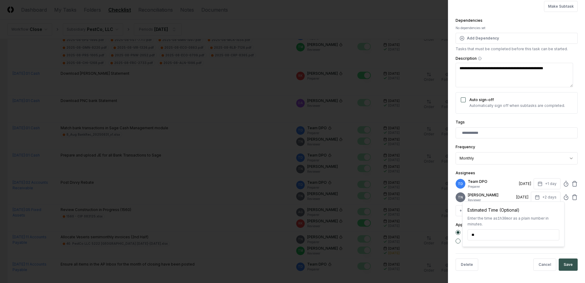
type input "*****"
click at [564, 270] on button "Save" at bounding box center [568, 264] width 19 height 12
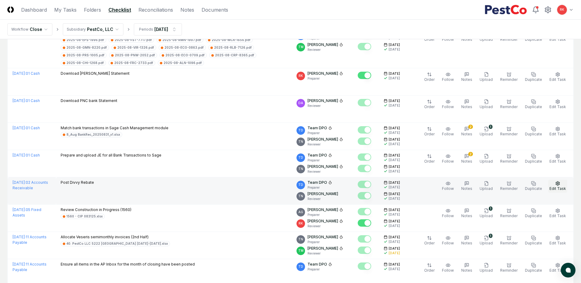
click at [556, 181] on icon "button" at bounding box center [558, 183] width 4 height 4
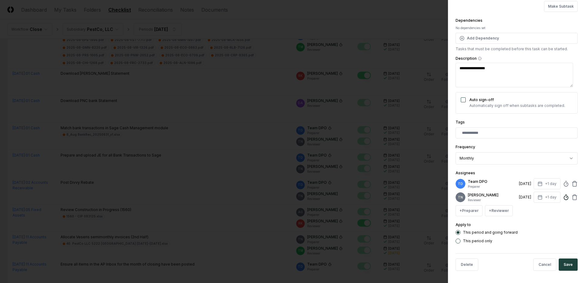
click at [564, 197] on circle at bounding box center [566, 198] width 4 height 4
type textarea "*"
type input "*****"
click at [561, 263] on button "Save" at bounding box center [568, 264] width 19 height 12
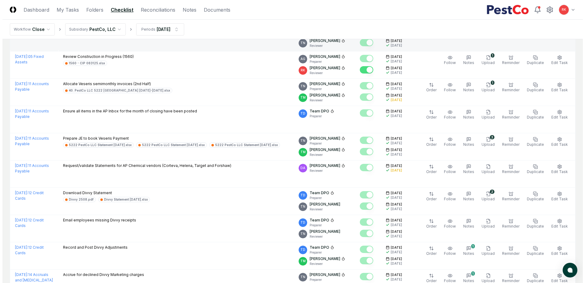
scroll to position [1133, 0]
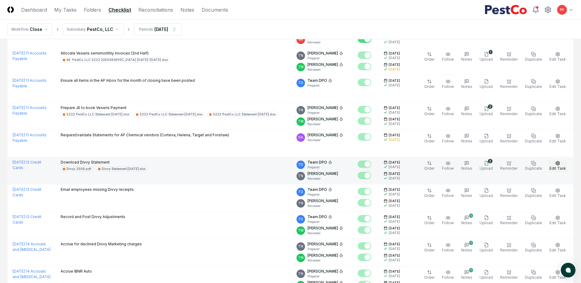
click at [561, 159] on button "Edit Task" at bounding box center [557, 165] width 19 height 13
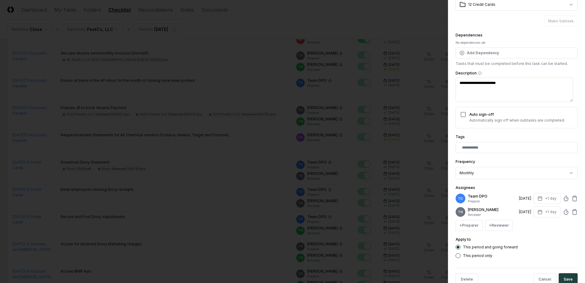
scroll to position [50, 0]
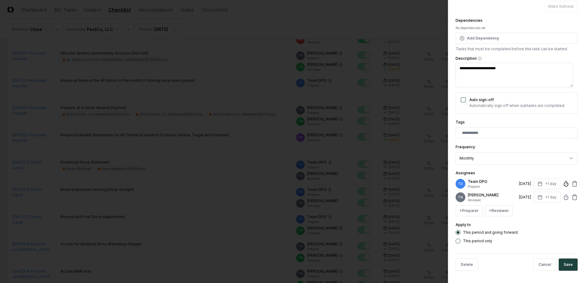
click at [563, 184] on icon at bounding box center [566, 184] width 6 height 6
type textarea "*"
type input "*"
type textarea "*"
type input "*****"
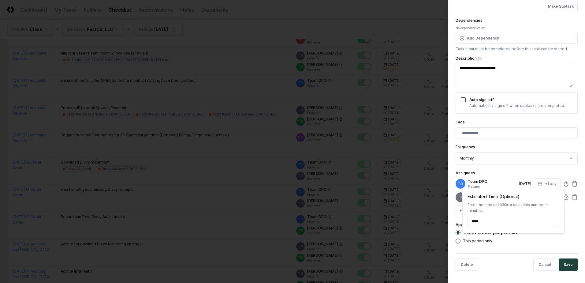
click at [573, 214] on div "+ Preparer + Reviewer" at bounding box center [517, 210] width 122 height 11
type textarea "*"
click at [563, 195] on icon at bounding box center [566, 197] width 6 height 6
type input "*****"
click at [569, 226] on div "Apply to This period and going forward This period only" at bounding box center [517, 232] width 122 height 22
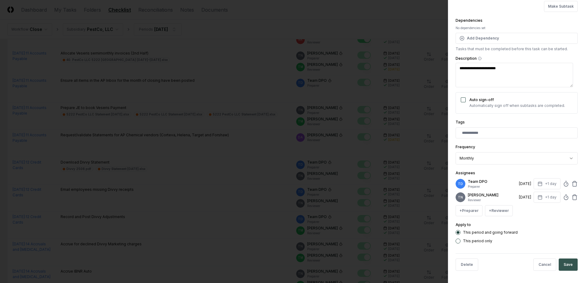
click at [569, 266] on button "Save" at bounding box center [568, 264] width 19 height 12
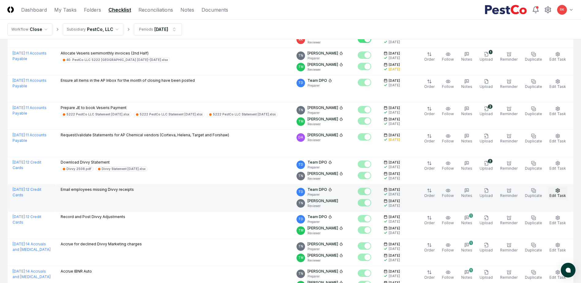
click at [554, 187] on button "Edit Task" at bounding box center [557, 193] width 19 height 13
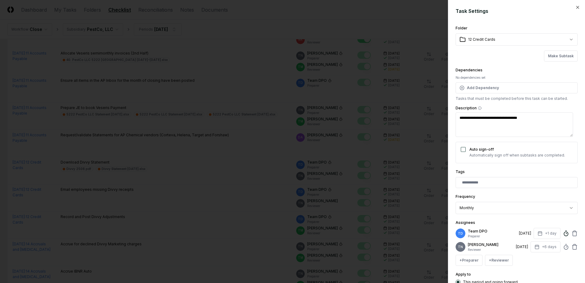
click at [563, 234] on icon at bounding box center [566, 233] width 6 height 6
type textarea "*"
type input "*****"
click at [574, 256] on div "**********" at bounding box center [516, 141] width 137 height 283
click at [563, 244] on icon at bounding box center [566, 247] width 6 height 6
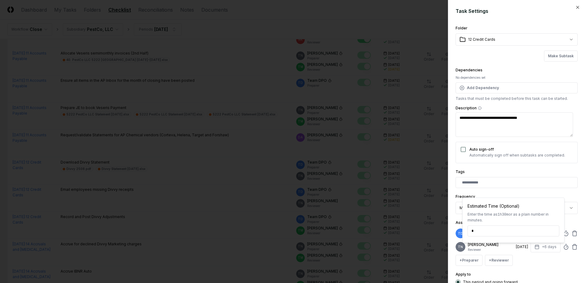
type input "*****"
click at [571, 218] on div "**********" at bounding box center [517, 158] width 122 height 268
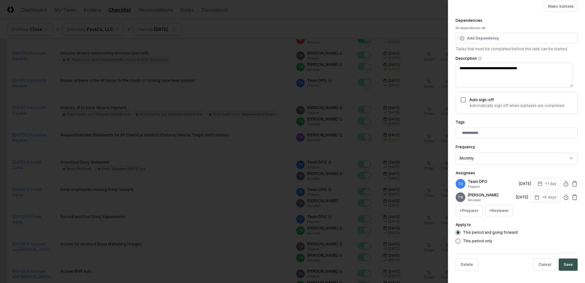
click at [565, 262] on button "Save" at bounding box center [568, 264] width 19 height 12
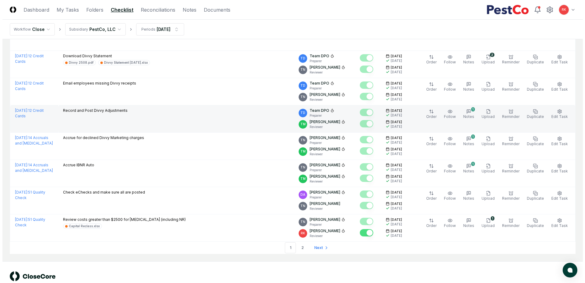
scroll to position [1246, 0]
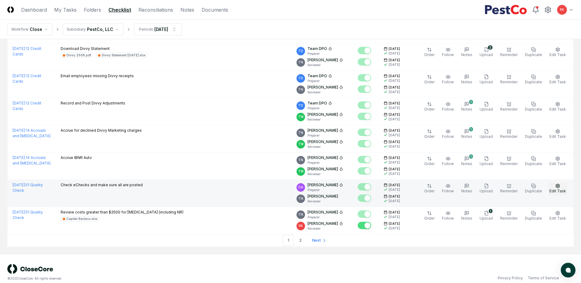
click at [556, 189] on span "Edit Task" at bounding box center [557, 191] width 17 height 5
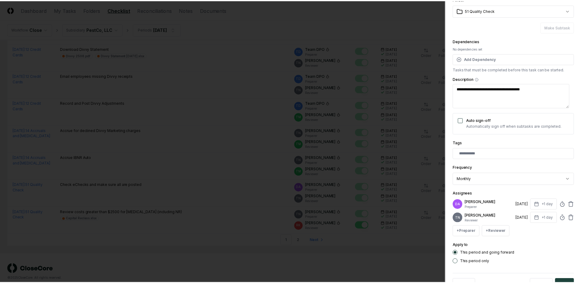
scroll to position [50, 0]
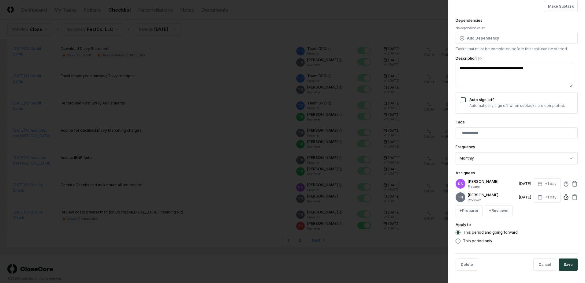
click at [563, 198] on icon at bounding box center [566, 197] width 6 height 6
type textarea "*"
type input "*****"
click at [577, 232] on div "**********" at bounding box center [516, 141] width 137 height 283
click at [572, 264] on button "Save" at bounding box center [568, 264] width 19 height 12
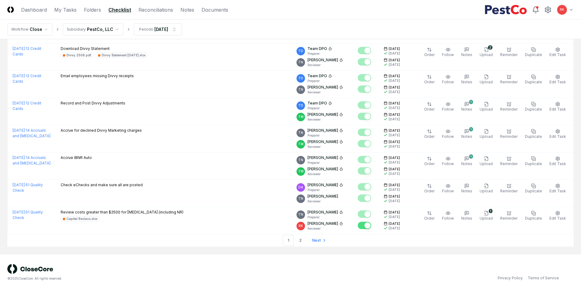
click at [373, 267] on div "© 2025 CloseCore. All rights reserved. Privacy Policy Terms of Service" at bounding box center [290, 272] width 566 height 17
click at [319, 238] on span "Next" at bounding box center [316, 241] width 9 height 6
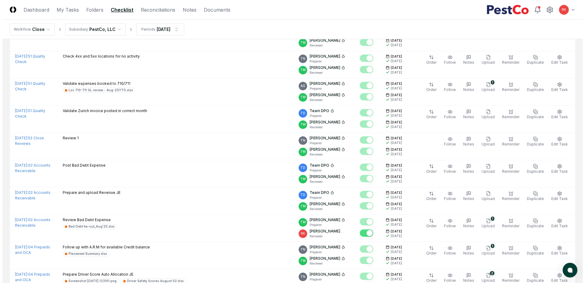
scroll to position [276, 0]
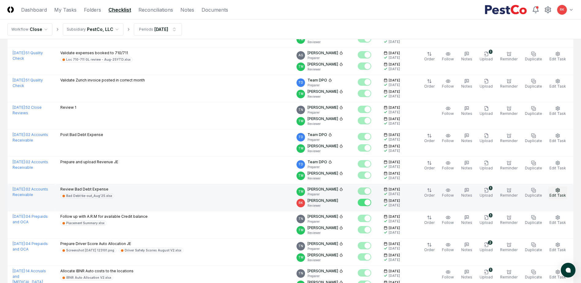
click at [560, 199] on button "Edit Task" at bounding box center [557, 192] width 19 height 13
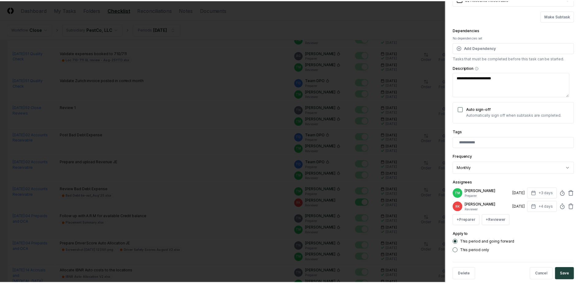
scroll to position [54, 0]
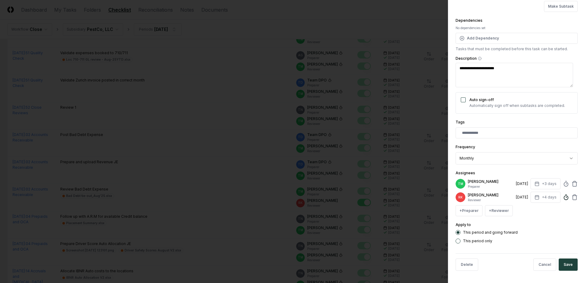
click at [563, 198] on icon at bounding box center [566, 197] width 6 height 6
type textarea "*"
type input "**"
type textarea "*"
type input "******"
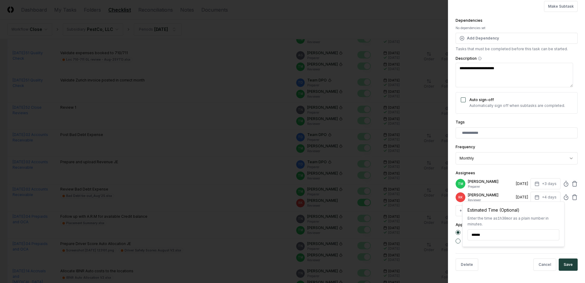
click at [573, 234] on div "This period and going forward" at bounding box center [517, 232] width 122 height 5
click at [571, 268] on button "Save" at bounding box center [568, 264] width 19 height 12
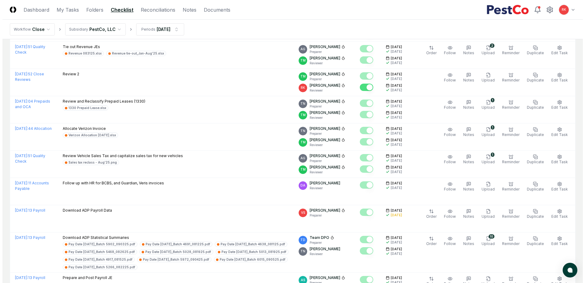
scroll to position [643, 0]
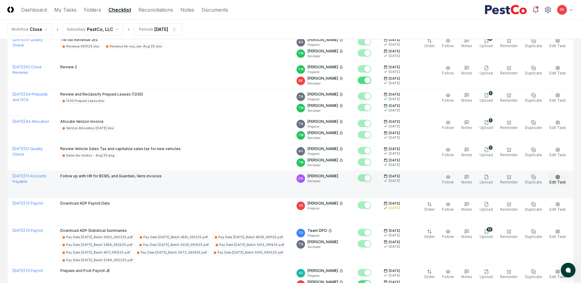
click at [559, 183] on span "Edit Task" at bounding box center [557, 182] width 17 height 5
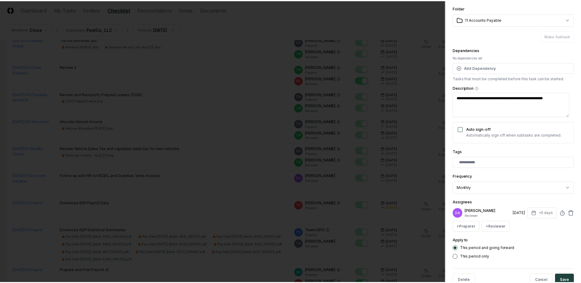
scroll to position [36, 0]
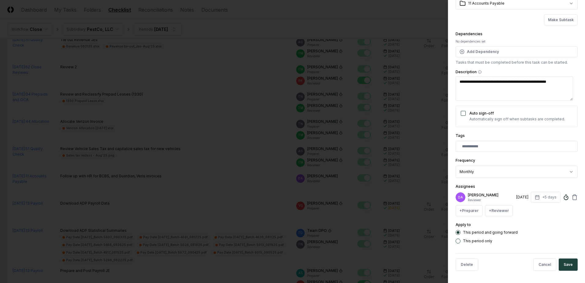
click at [564, 200] on circle at bounding box center [566, 198] width 4 height 4
type textarea "*"
type input "*****"
click at [574, 229] on div "**********" at bounding box center [516, 141] width 137 height 283
click at [563, 268] on button "Save" at bounding box center [568, 264] width 19 height 12
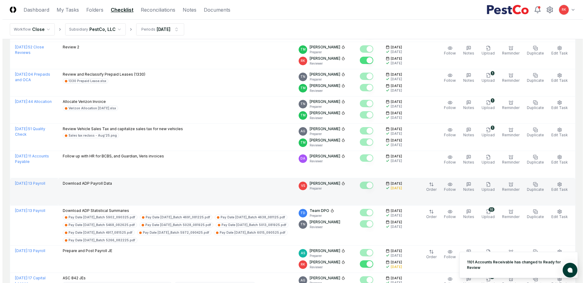
scroll to position [673, 0]
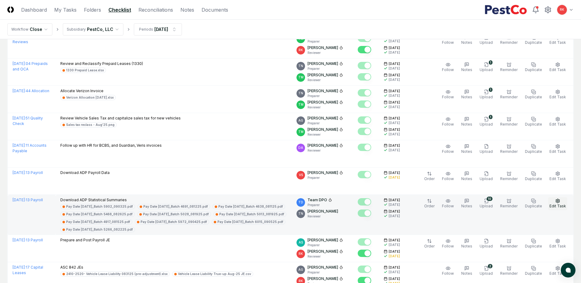
click at [558, 201] on circle "button" at bounding box center [557, 200] width 1 height 1
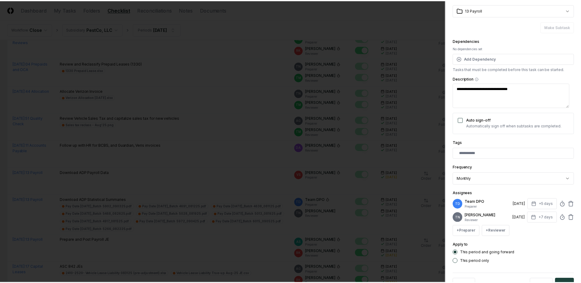
scroll to position [50, 0]
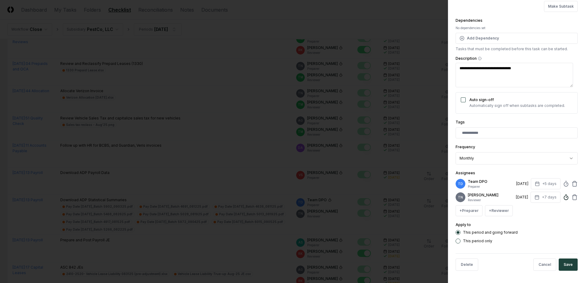
click at [564, 200] on circle at bounding box center [566, 198] width 4 height 4
type textarea "*"
type input "*****"
click at [578, 230] on div "**********" at bounding box center [516, 141] width 137 height 283
click at [571, 268] on button "Save" at bounding box center [568, 264] width 19 height 12
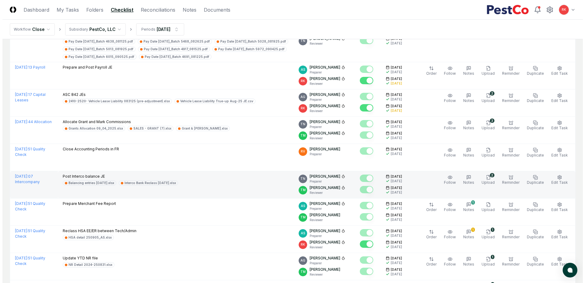
scroll to position [857, 0]
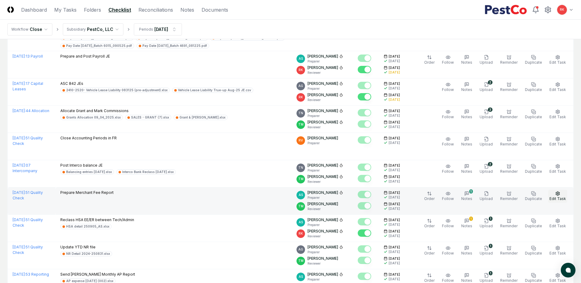
click at [554, 197] on span "Edit Task" at bounding box center [557, 198] width 17 height 5
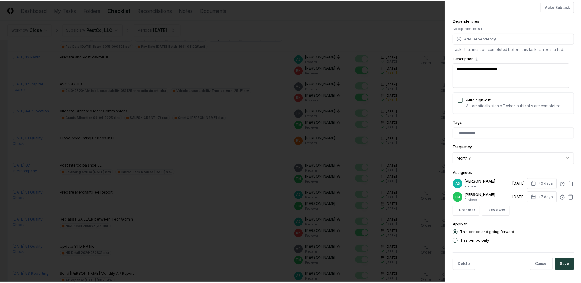
scroll to position [54, 0]
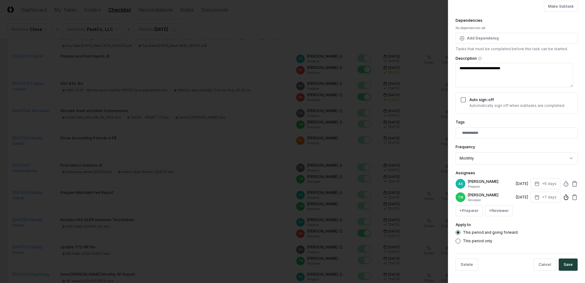
click at [564, 197] on circle at bounding box center [566, 198] width 4 height 4
type textarea "*"
type input "******"
click at [573, 221] on div "Apply to This period and going forward This period only" at bounding box center [517, 232] width 122 height 22
click at [565, 257] on div "Delete Cancel Save" at bounding box center [517, 264] width 122 height 22
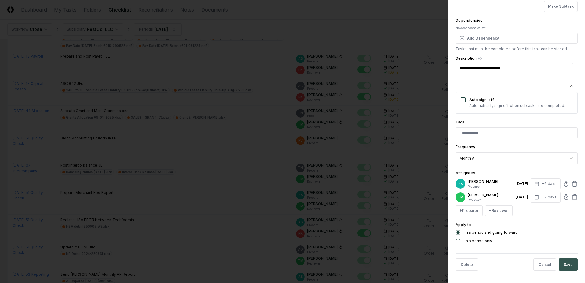
click at [564, 268] on button "Save" at bounding box center [568, 264] width 19 height 12
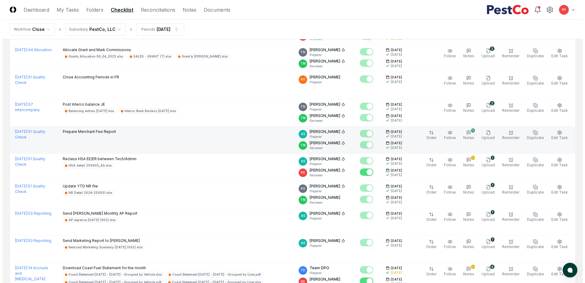
scroll to position [918, 0]
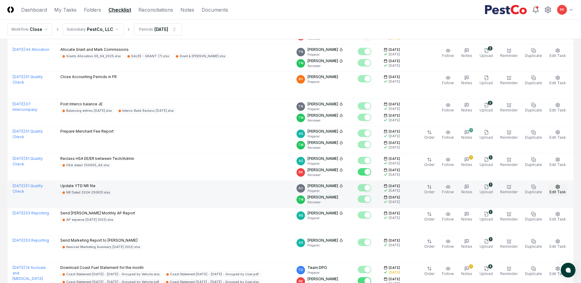
click at [557, 191] on span "Edit Task" at bounding box center [557, 191] width 17 height 5
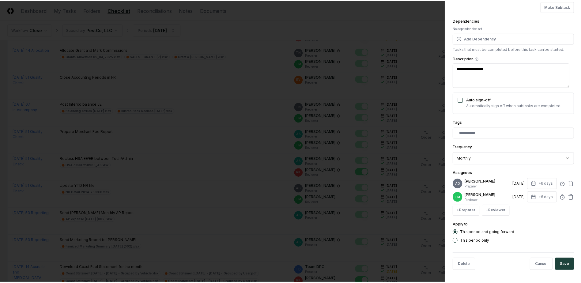
scroll to position [59, 0]
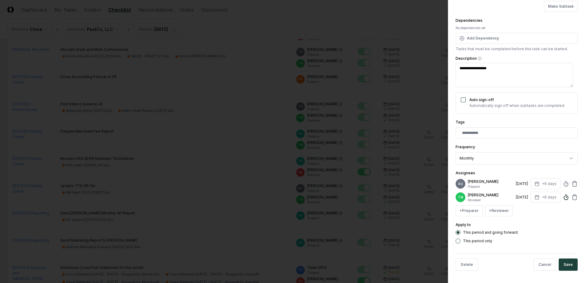
click at [563, 195] on icon at bounding box center [566, 197] width 6 height 6
type textarea "*"
type input "*"
type textarea "*"
type input "**"
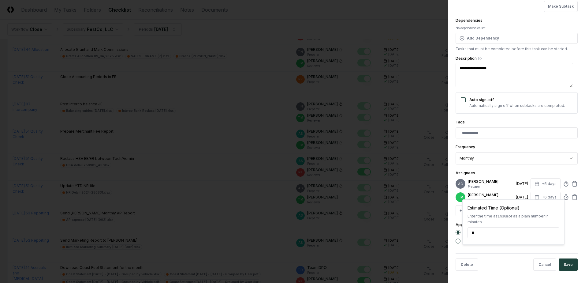
type textarea "*"
type input "******"
click at [579, 236] on div "**********" at bounding box center [516, 141] width 137 height 283
click at [562, 266] on button "Save" at bounding box center [568, 264] width 19 height 12
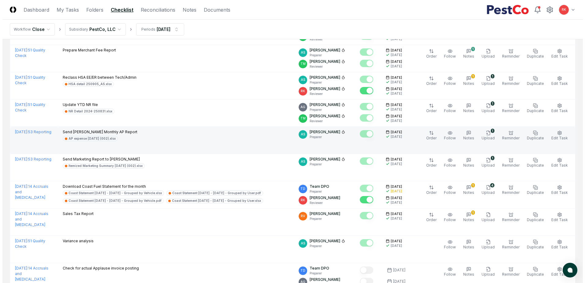
scroll to position [1010, 0]
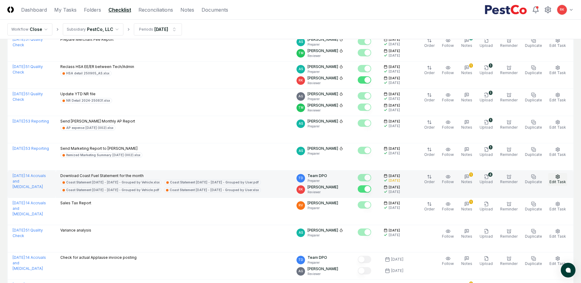
click at [559, 180] on span "Edit Task" at bounding box center [557, 181] width 17 height 5
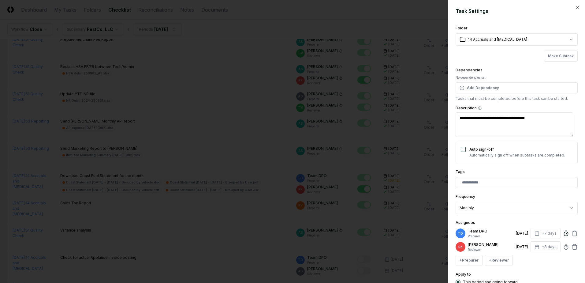
click at [563, 232] on icon at bounding box center [566, 233] width 6 height 6
type textarea "*"
type input "*****"
click at [577, 254] on div "**********" at bounding box center [516, 141] width 137 height 283
click at [563, 248] on icon at bounding box center [566, 247] width 6 height 6
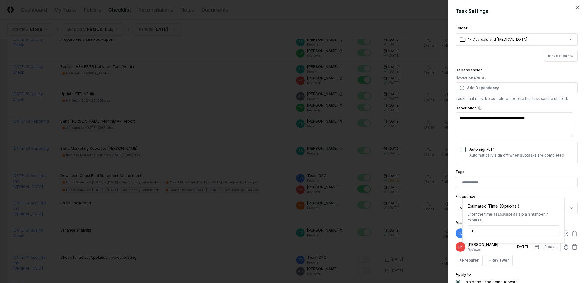
type input "*****"
click at [567, 258] on div "+ Preparer + Reviewer" at bounding box center [517, 260] width 122 height 11
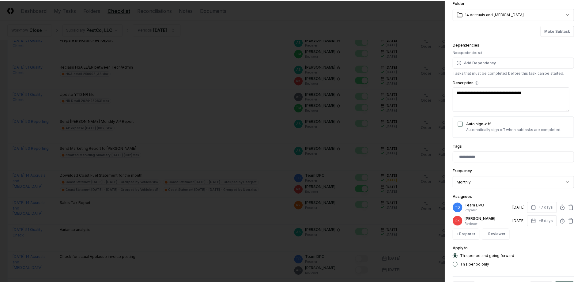
scroll to position [50, 0]
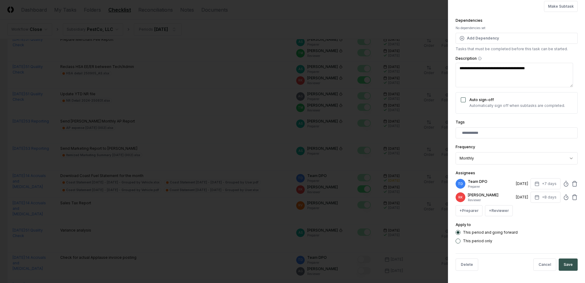
click at [569, 261] on button "Save" at bounding box center [568, 264] width 19 height 12
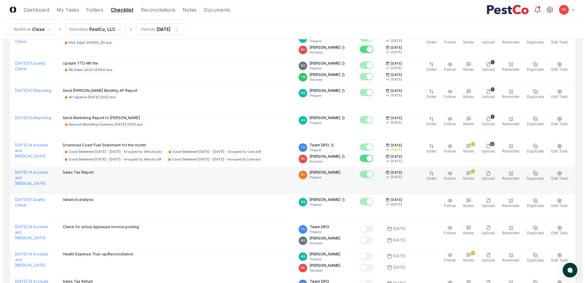
scroll to position [1071, 0]
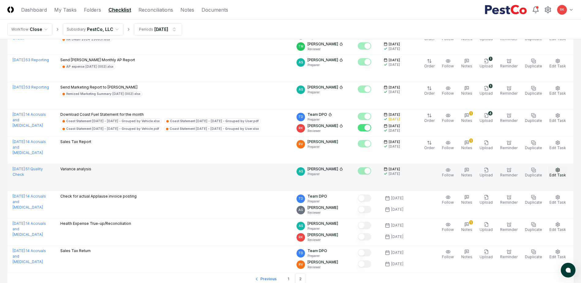
click at [556, 167] on button "Edit Task" at bounding box center [557, 172] width 19 height 13
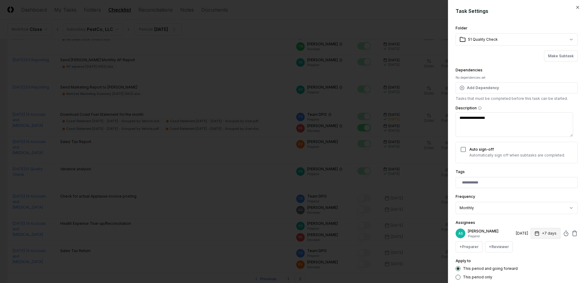
scroll to position [31, 0]
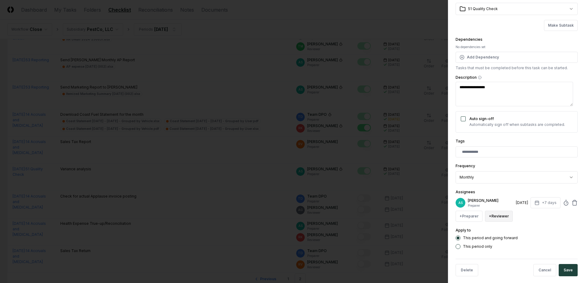
click at [501, 215] on button "+ Reviewer" at bounding box center [499, 216] width 28 height 11
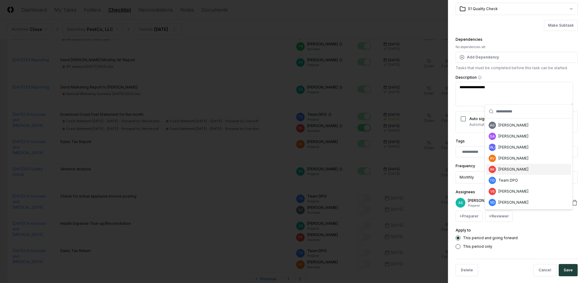
click at [513, 167] on div "[PERSON_NAME]" at bounding box center [514, 170] width 30 height 6
type textarea "*"
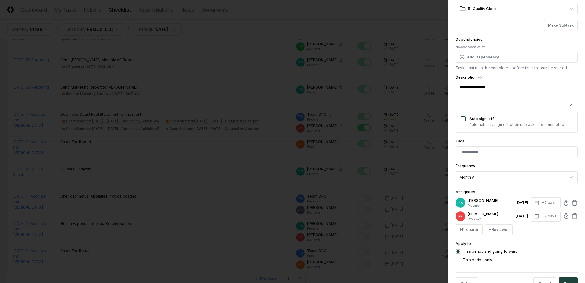
click at [523, 217] on div "[DATE]" at bounding box center [522, 216] width 12 height 6
click at [516, 215] on div "[DATE]" at bounding box center [522, 216] width 12 height 6
click at [535, 202] on icon "button" at bounding box center [537, 202] width 5 height 5
type input "*"
click at [527, 229] on input "*" at bounding box center [522, 226] width 21 height 11
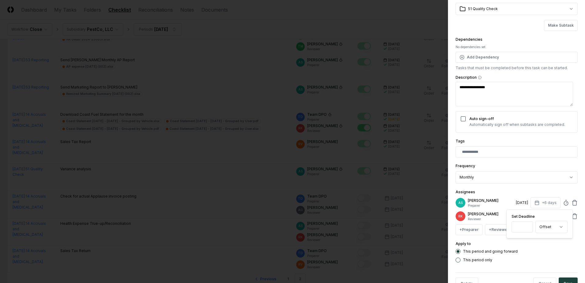
click at [538, 246] on div "Apply to This period and going forward This period only" at bounding box center [517, 251] width 122 height 22
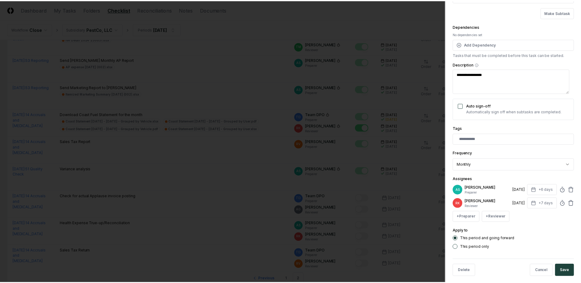
scroll to position [50, 0]
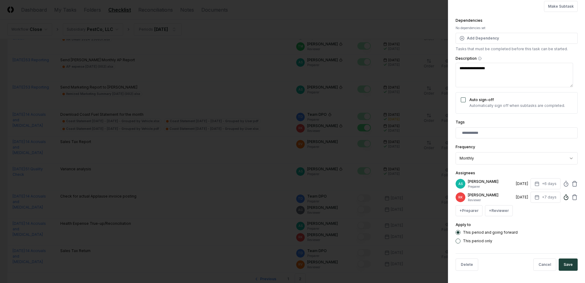
click at [563, 198] on icon at bounding box center [566, 197] width 6 height 6
type input "******"
click at [571, 222] on div "Apply to This period and going forward This period only" at bounding box center [517, 232] width 122 height 22
click at [564, 261] on button "Save" at bounding box center [568, 264] width 19 height 12
type textarea "*"
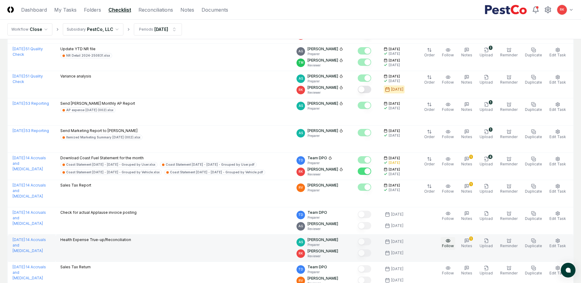
scroll to position [1041, 0]
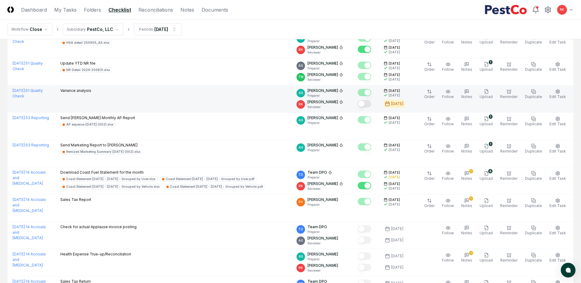
click at [370, 107] on button "Mark complete" at bounding box center [364, 103] width 13 height 7
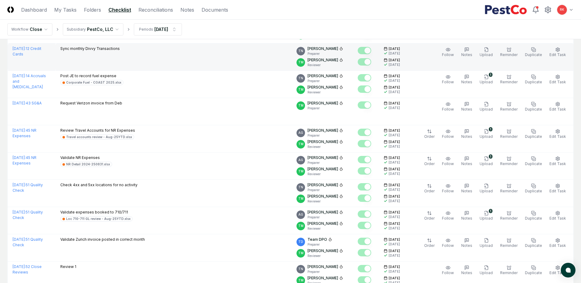
scroll to position [0, 0]
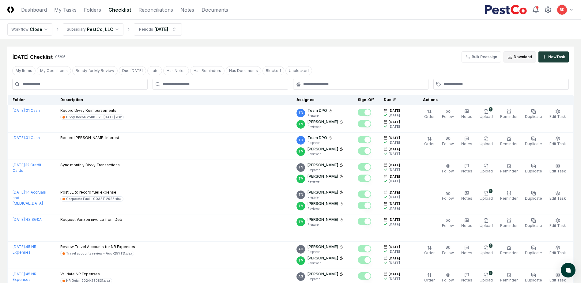
click at [508, 55] on icon at bounding box center [509, 56] width 5 height 5
click at [152, 10] on link "Reconciliations" at bounding box center [155, 9] width 35 height 7
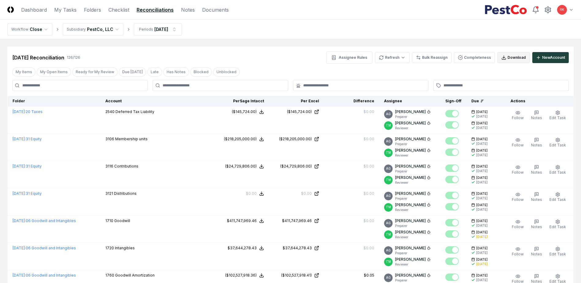
click at [510, 56] on button "Download" at bounding box center [513, 57] width 32 height 11
